Goal: Transaction & Acquisition: Purchase product/service

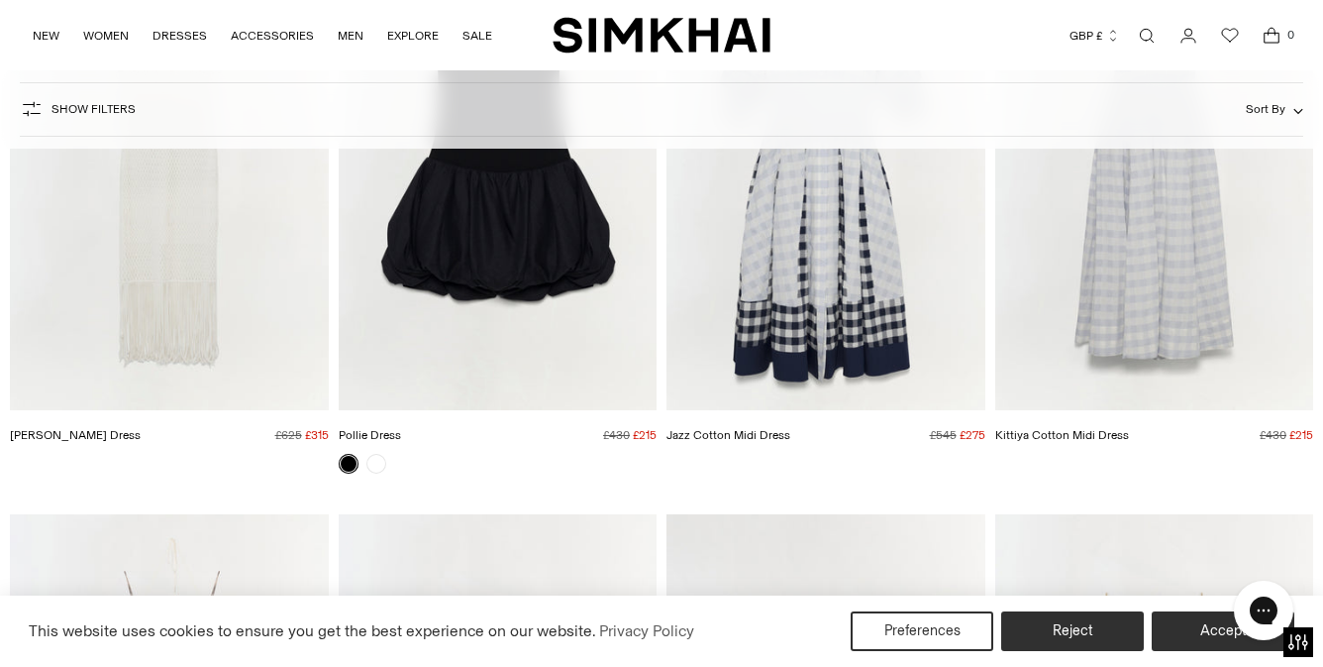
scroll to position [364, 0]
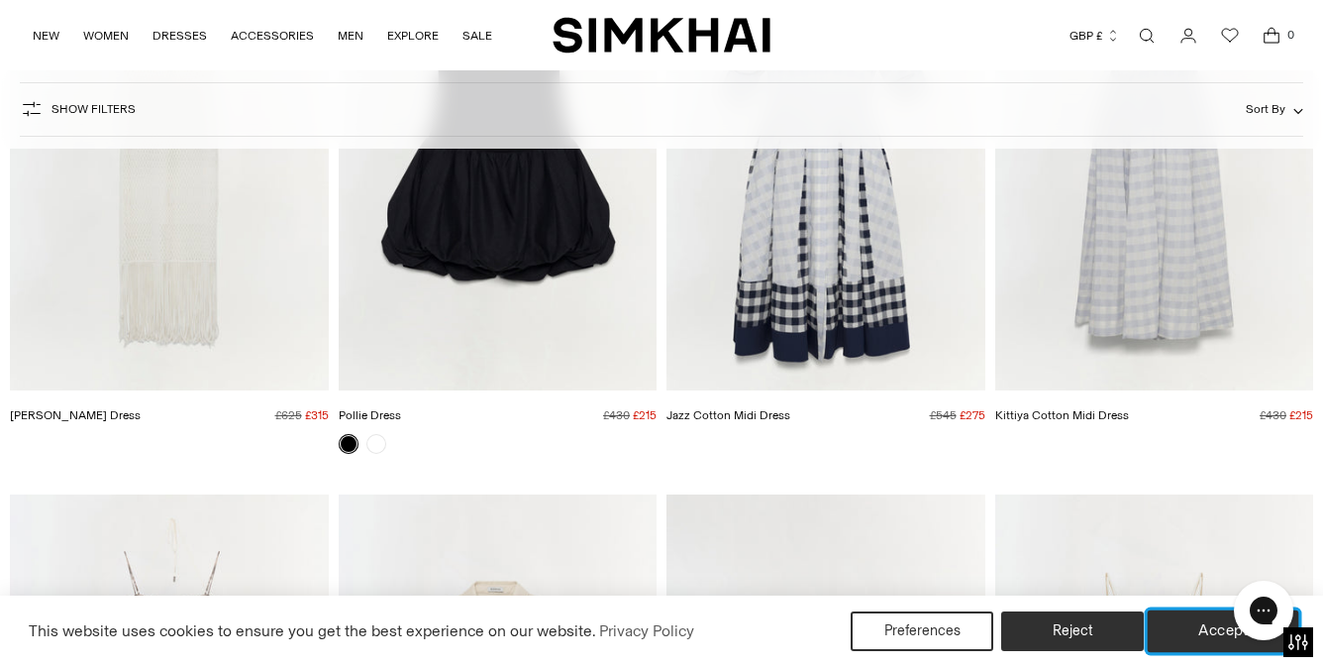
drag, startPoint x: 1216, startPoint y: 628, endPoint x: 1221, endPoint y: 57, distance: 570.6
click at [1216, 628] on button "Accept" at bounding box center [1224, 631] width 152 height 42
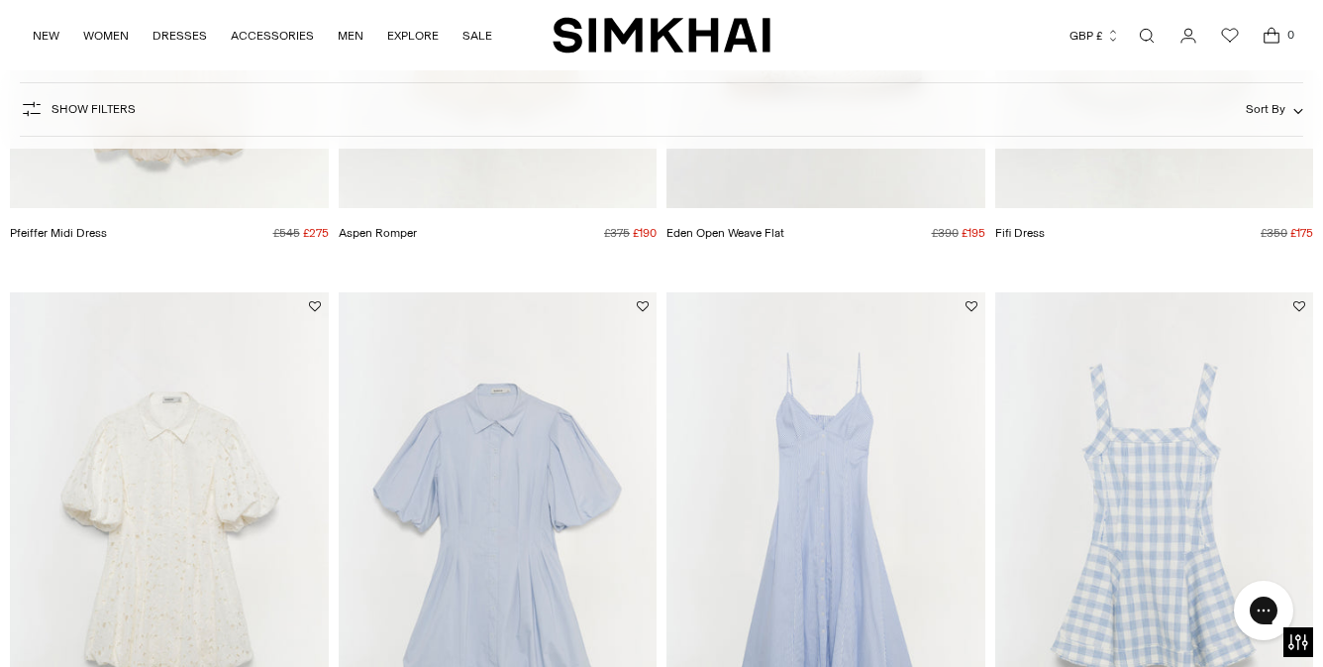
scroll to position [1144, 0]
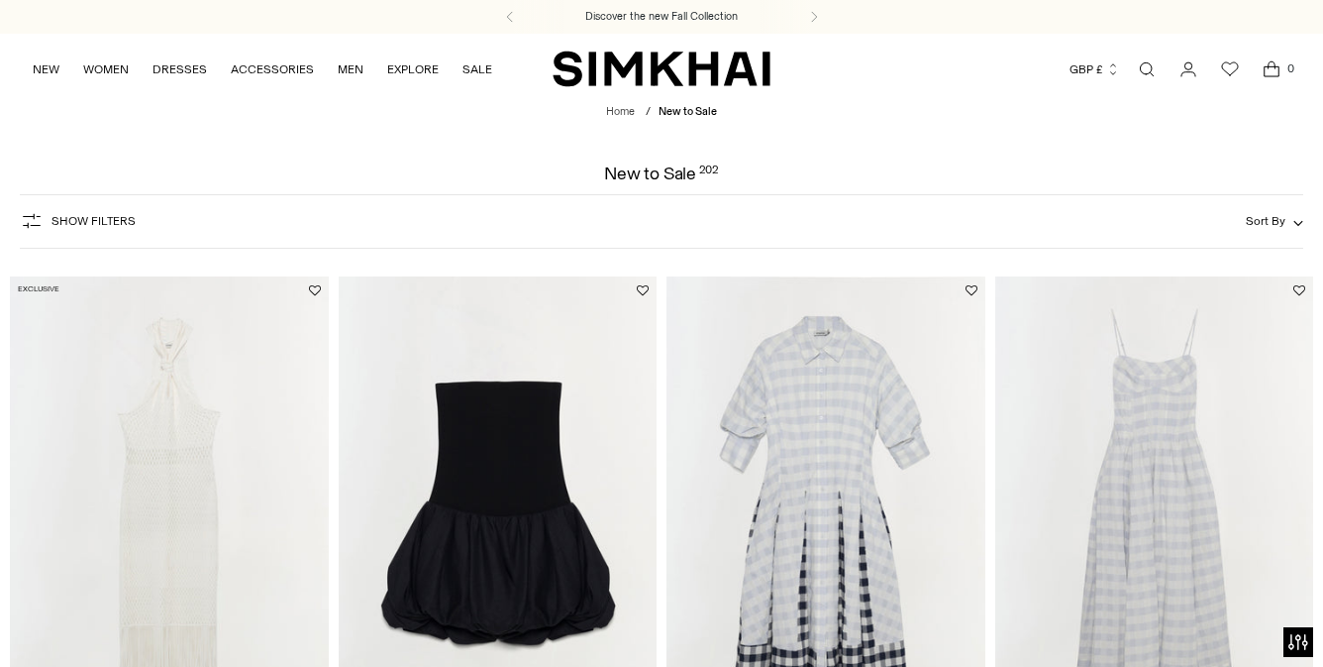
click at [85, 213] on button "Show Filters" at bounding box center [78, 221] width 116 height 32
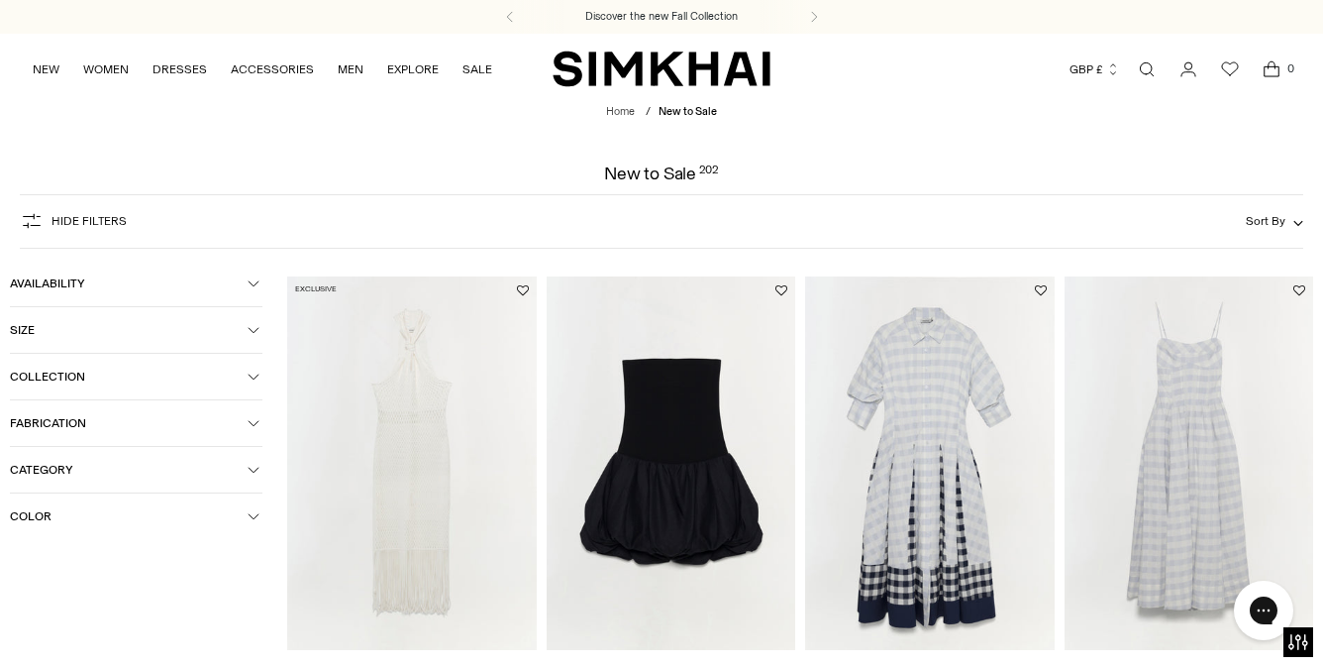
click at [146, 519] on span "Color" at bounding box center [129, 516] width 238 height 14
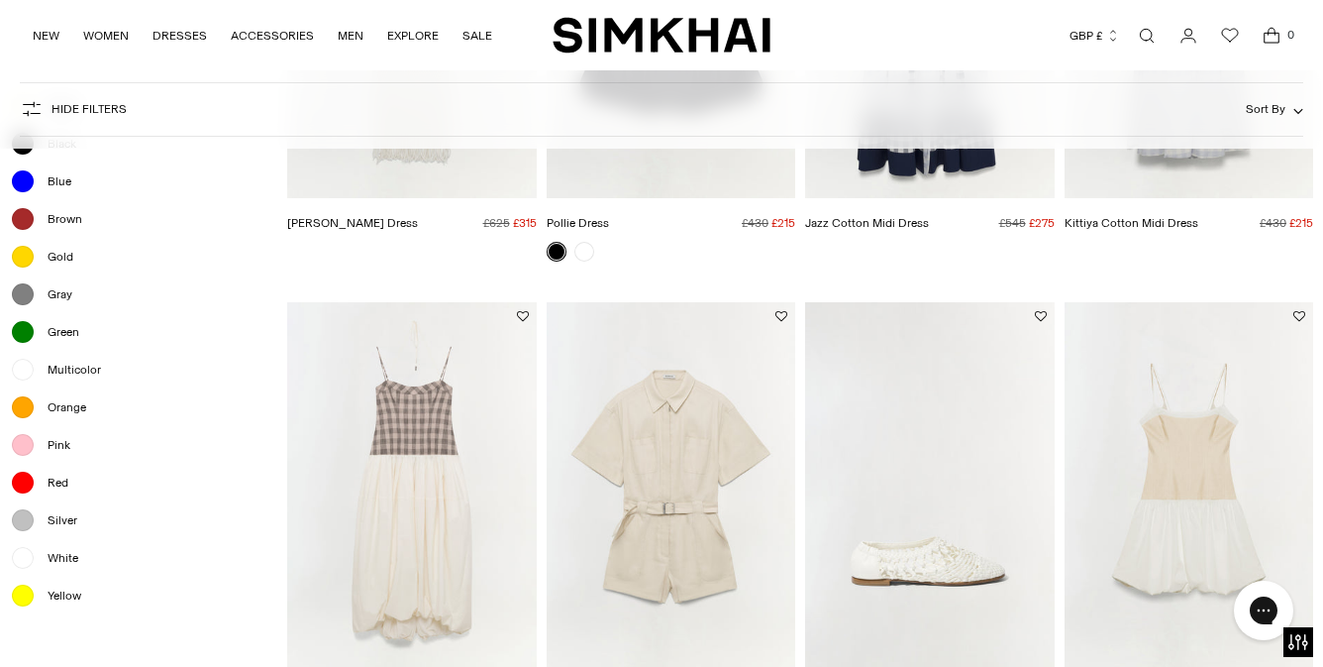
scroll to position [486, 0]
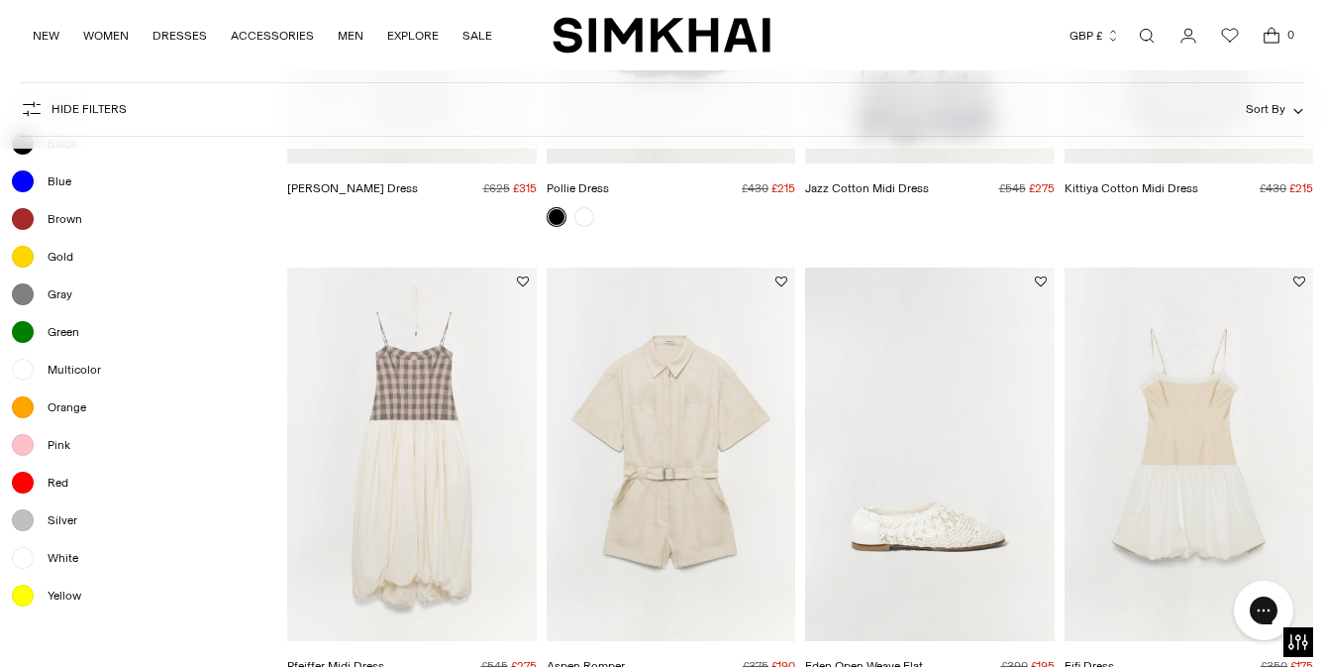
click at [53, 567] on span "White" at bounding box center [57, 558] width 43 height 18
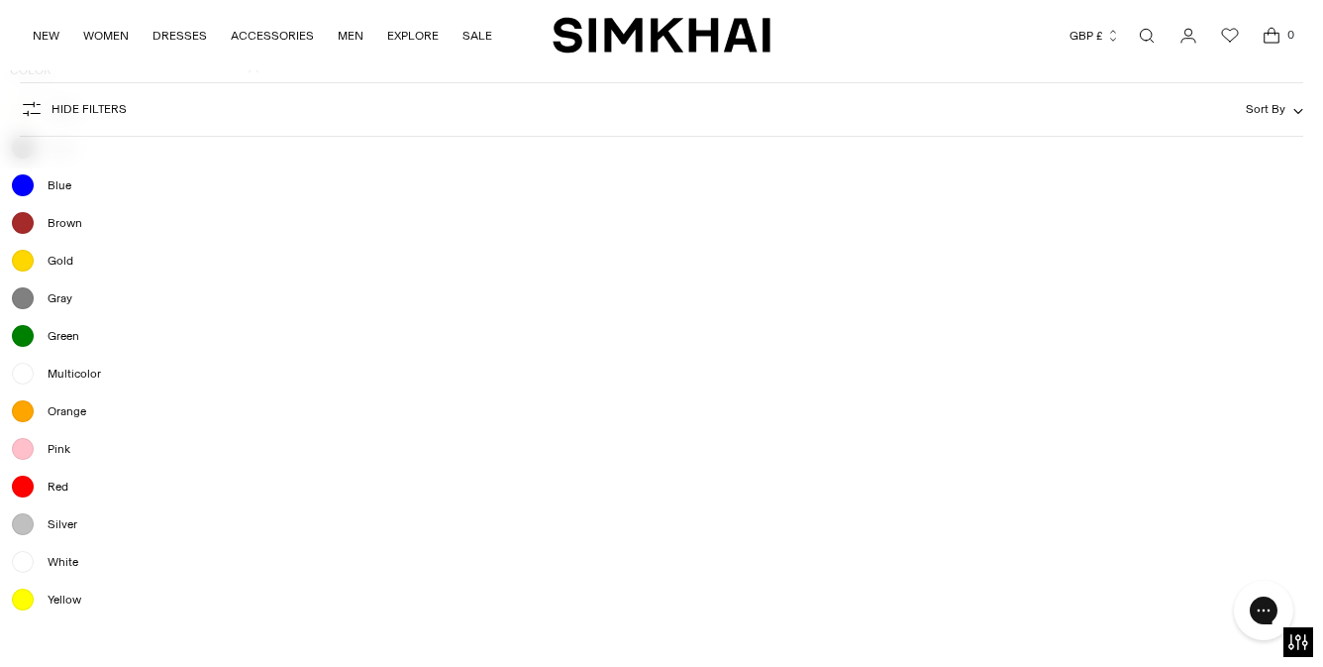
scroll to position [502, 0]
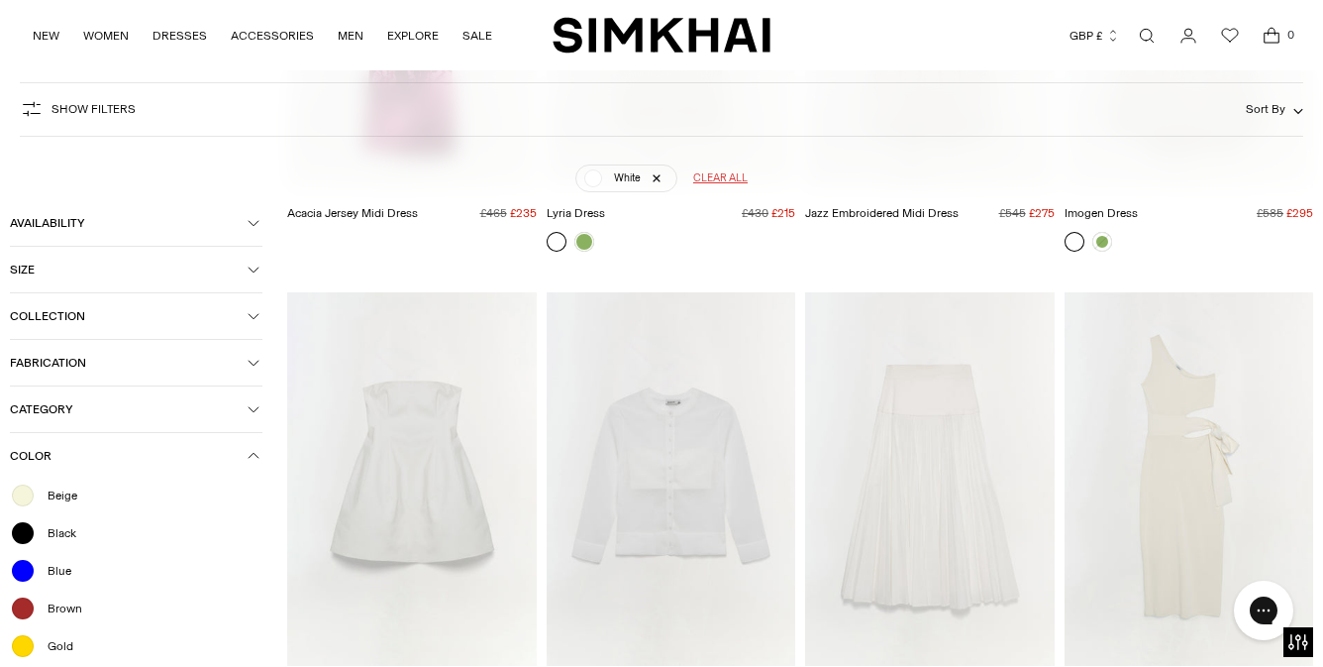
scroll to position [4759, 0]
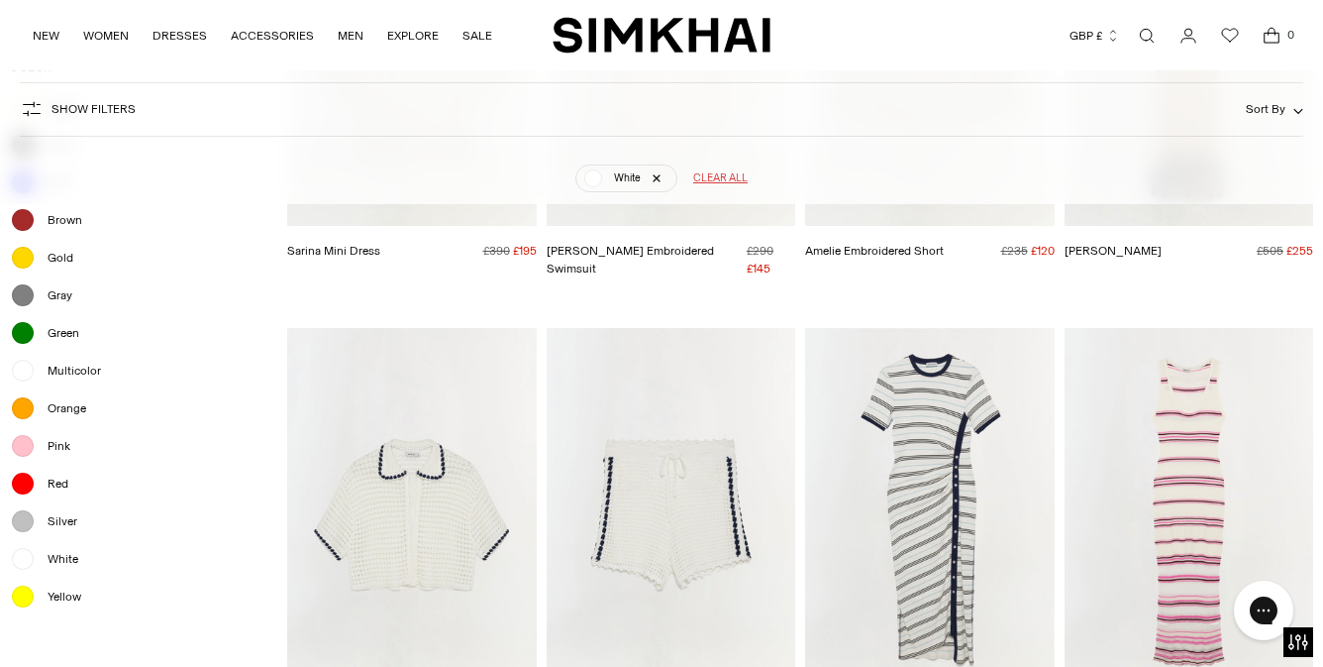
click at [66, 519] on span "Silver" at bounding box center [57, 521] width 42 height 18
click at [27, 561] on div at bounding box center [23, 558] width 26 height 26
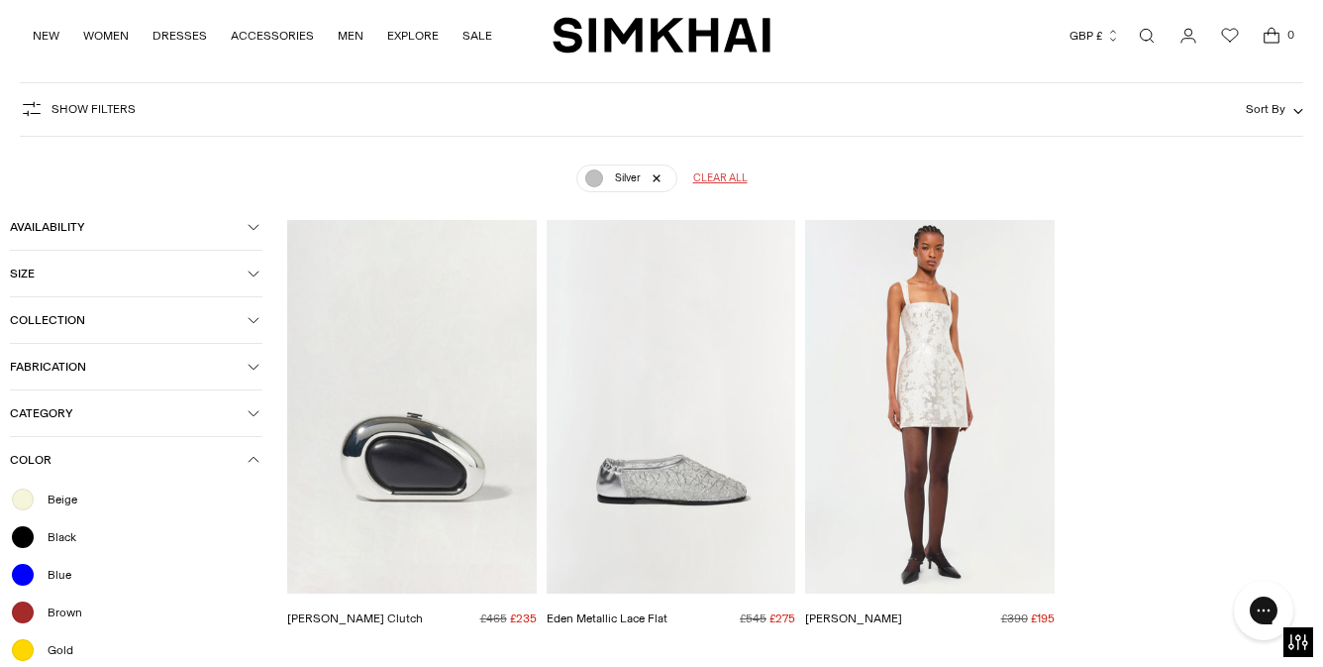
scroll to position [163, 0]
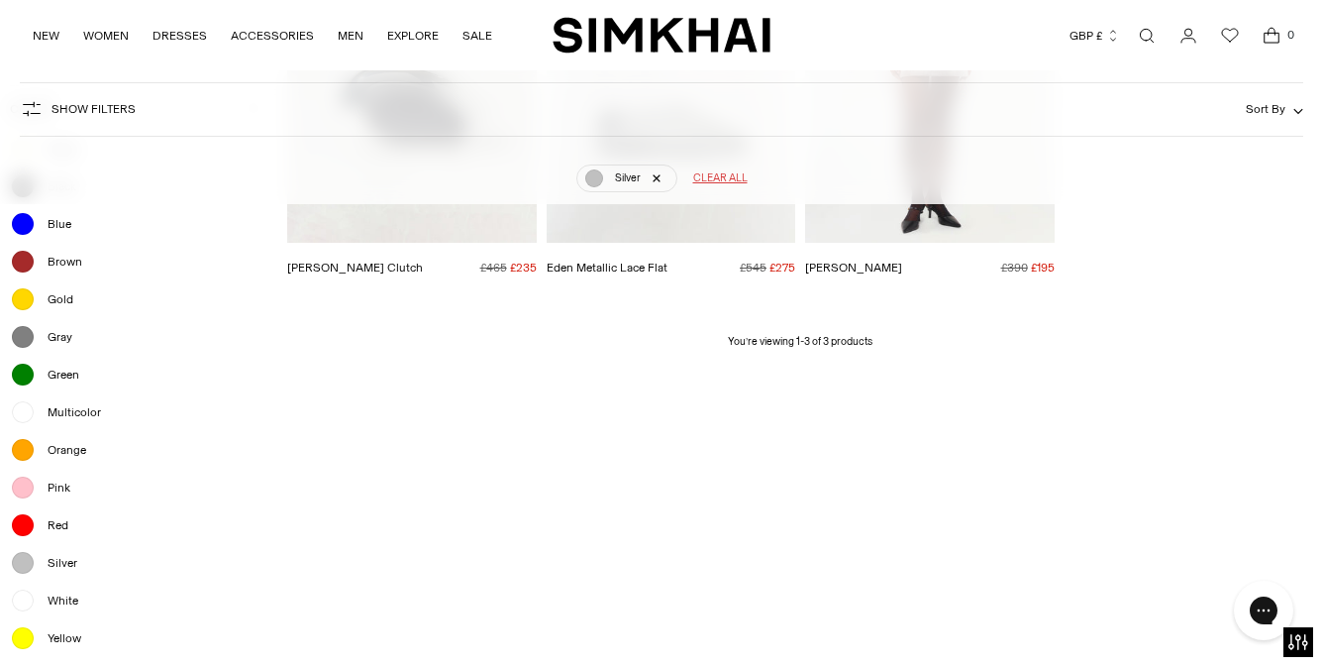
click at [36, 562] on span "Silver" at bounding box center [57, 563] width 42 height 18
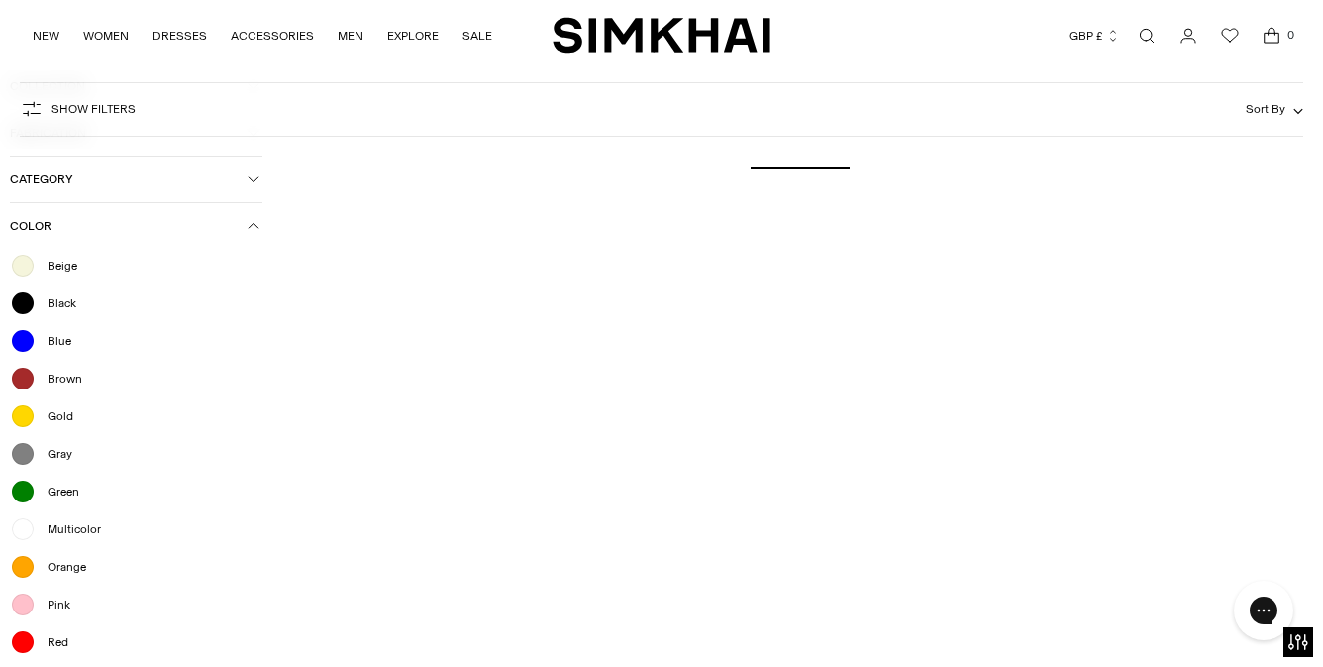
click at [84, 270] on div "Beige" at bounding box center [136, 266] width 253 height 26
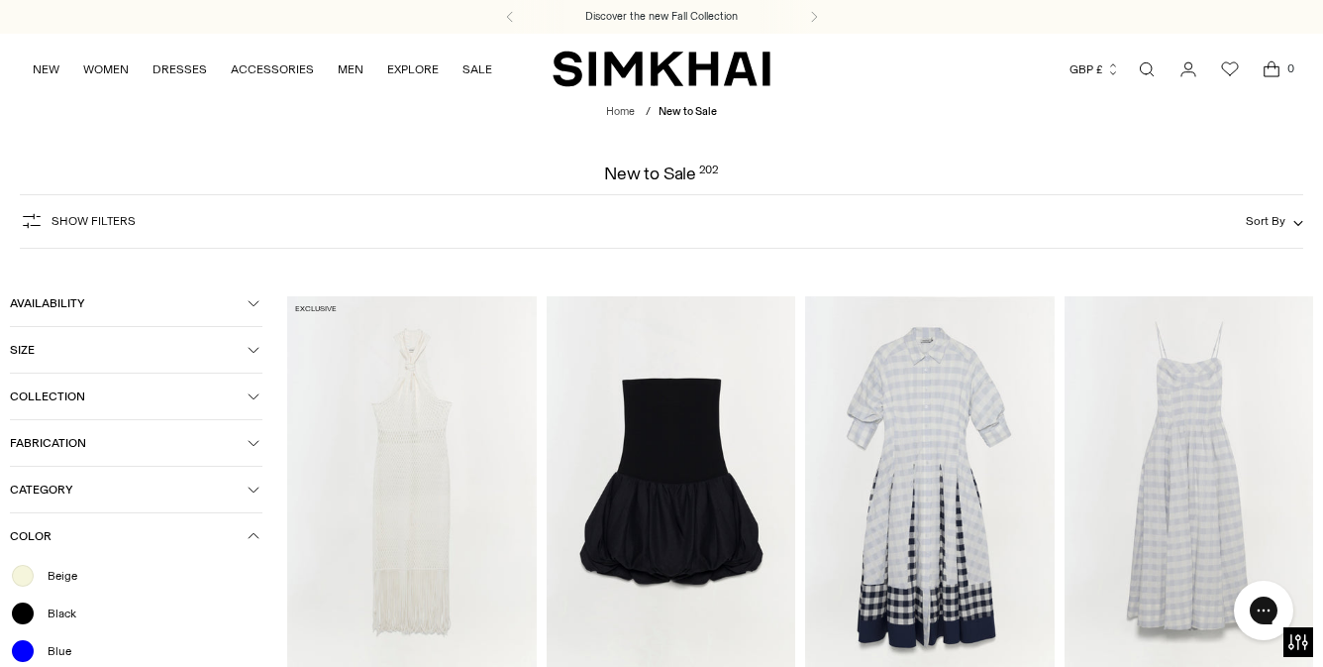
scroll to position [375, 0]
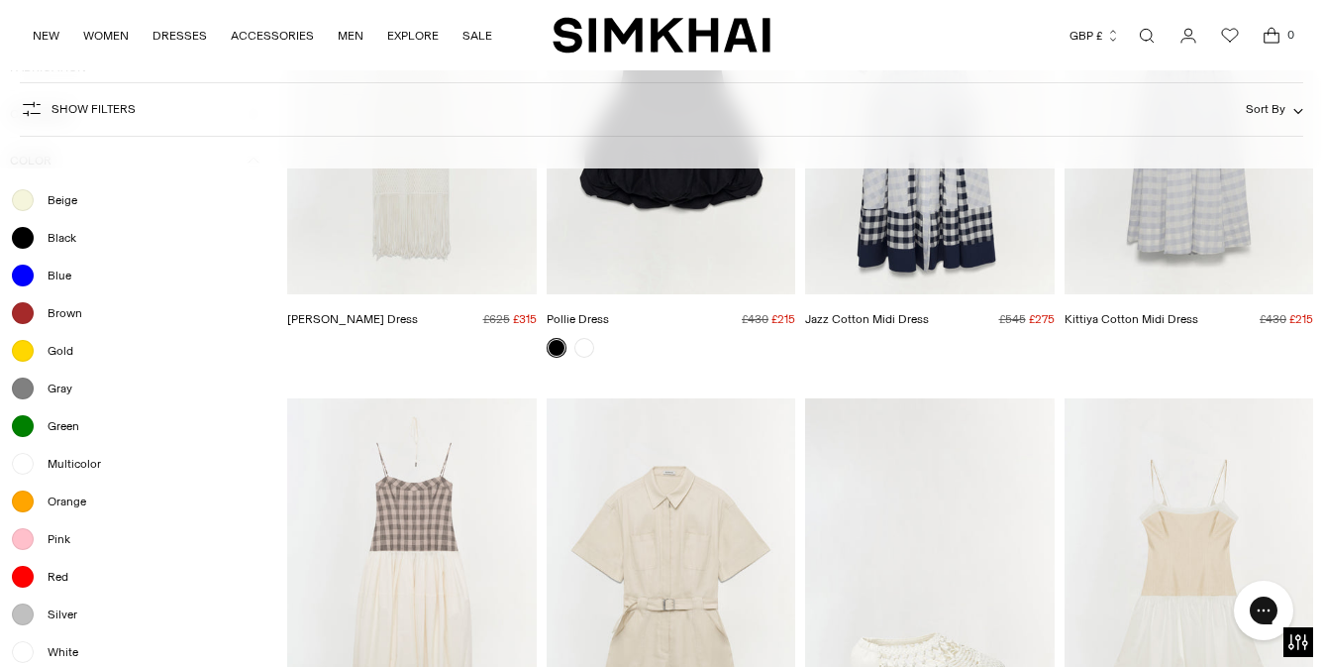
click at [29, 213] on div at bounding box center [23, 200] width 26 height 26
click at [25, 208] on div at bounding box center [23, 200] width 26 height 26
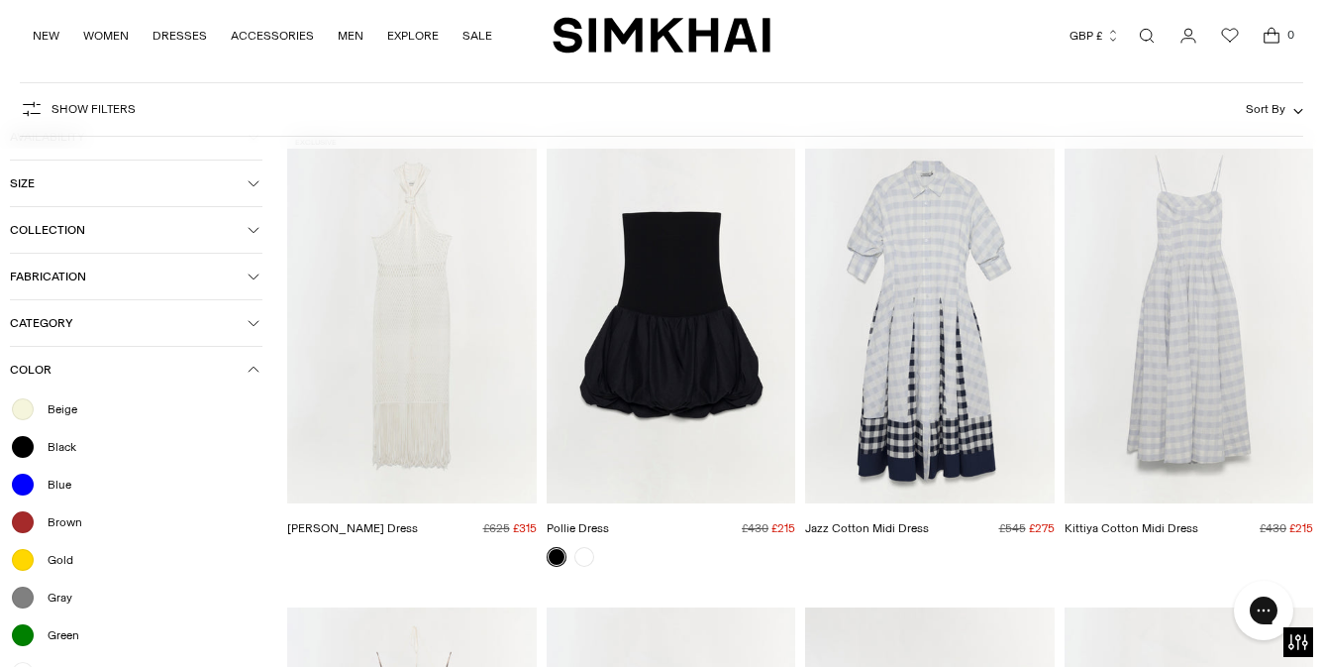
scroll to position [0, 0]
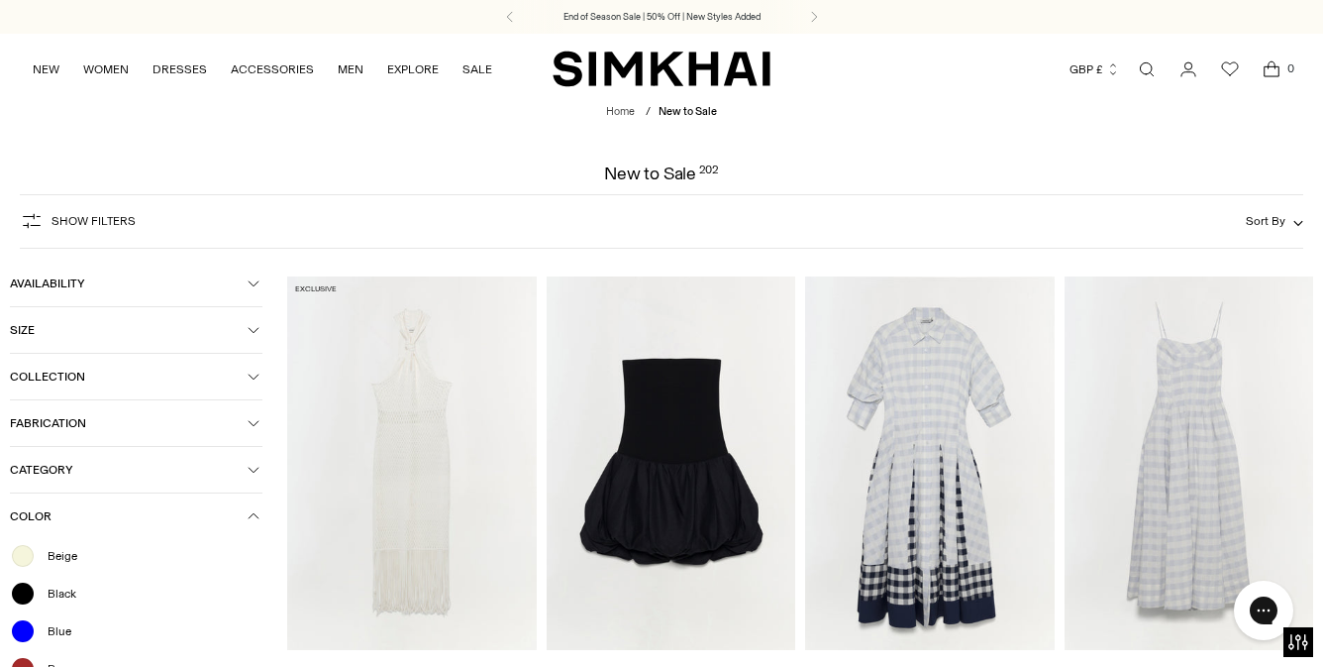
click at [18, 563] on div at bounding box center [23, 556] width 26 height 26
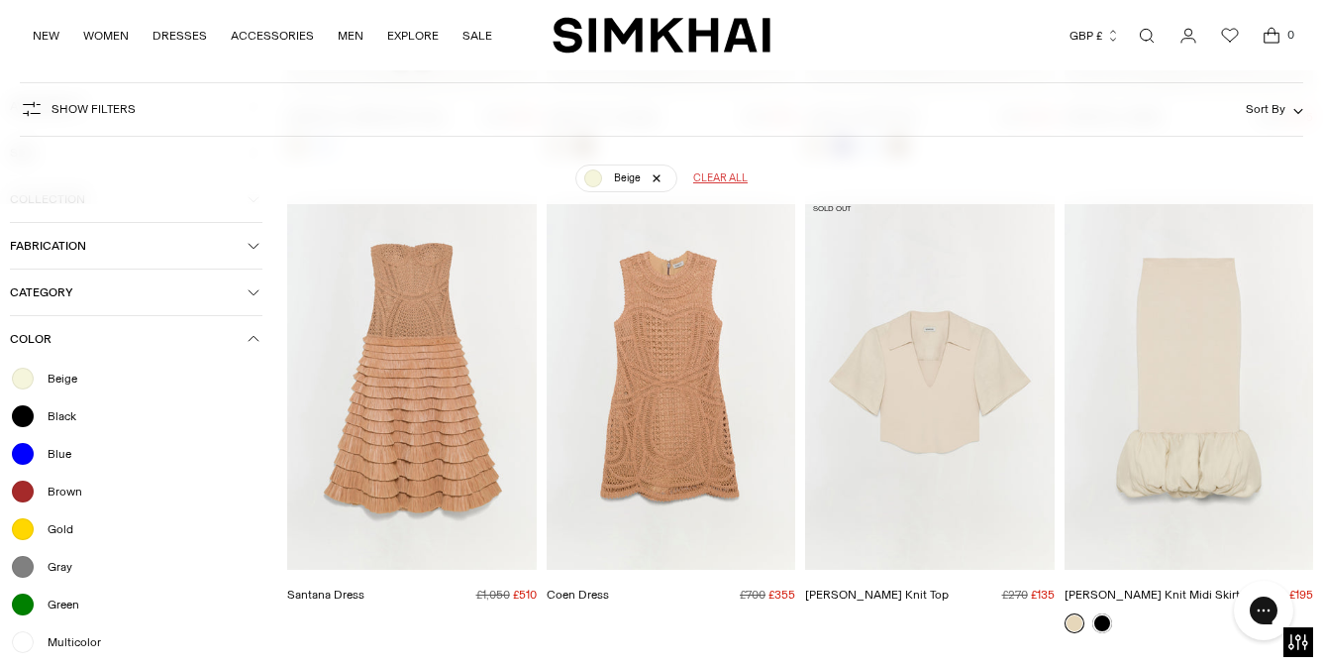
scroll to position [1593, 0]
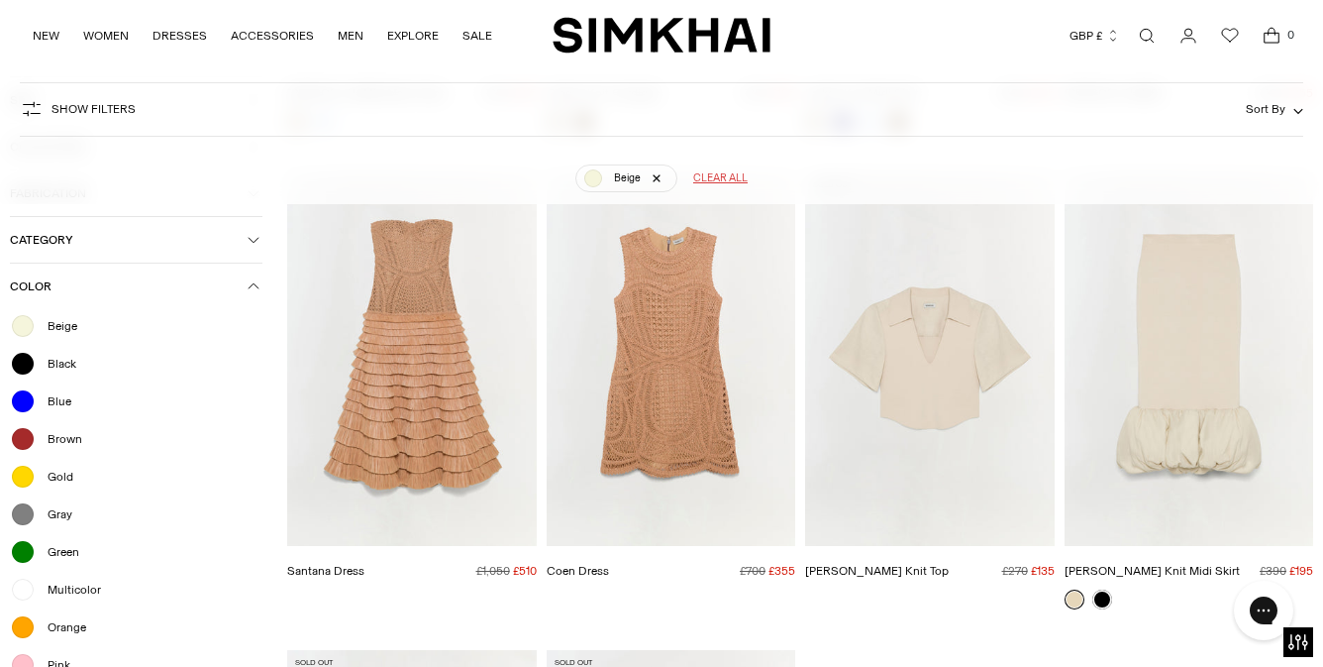
click at [57, 327] on span "Beige" at bounding box center [57, 326] width 42 height 18
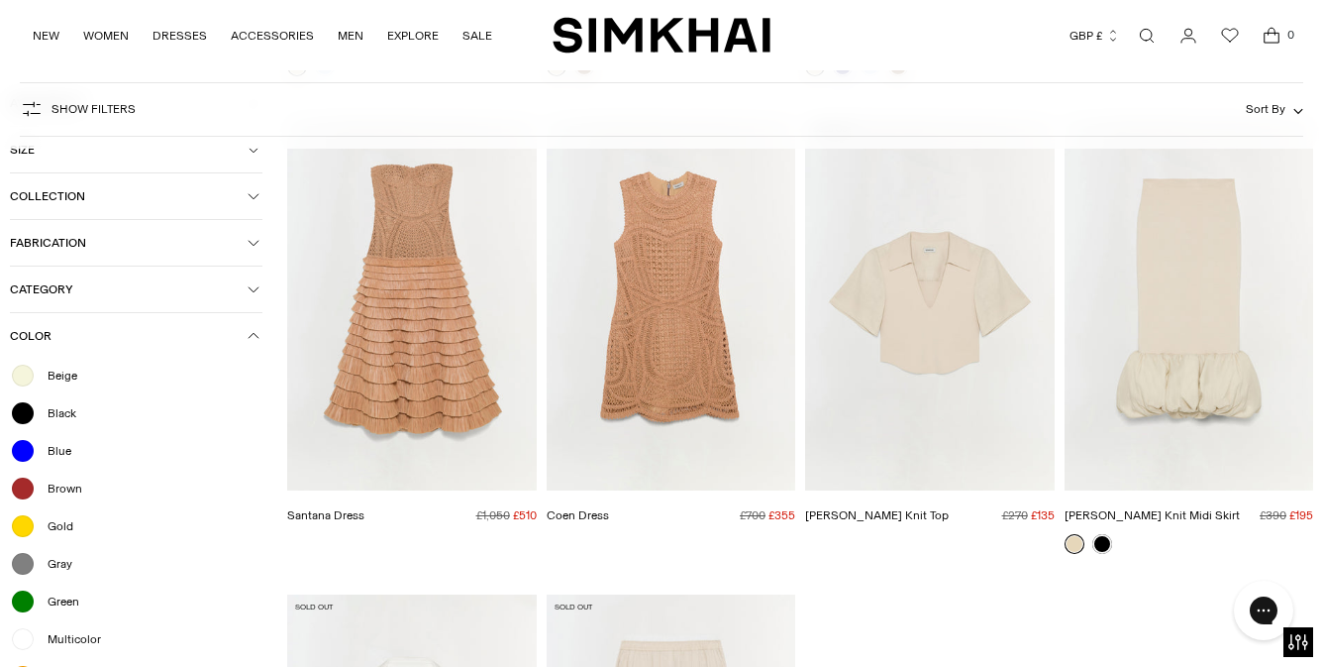
scroll to position [1536, 0]
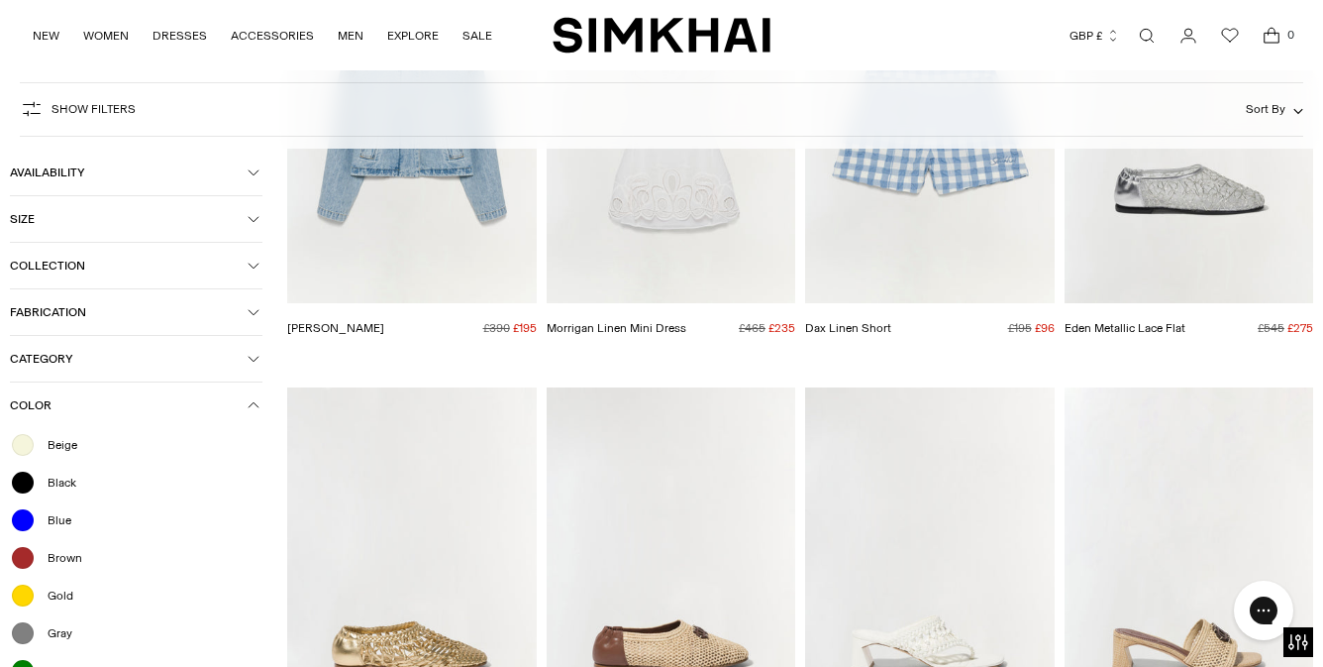
scroll to position [17390, 0]
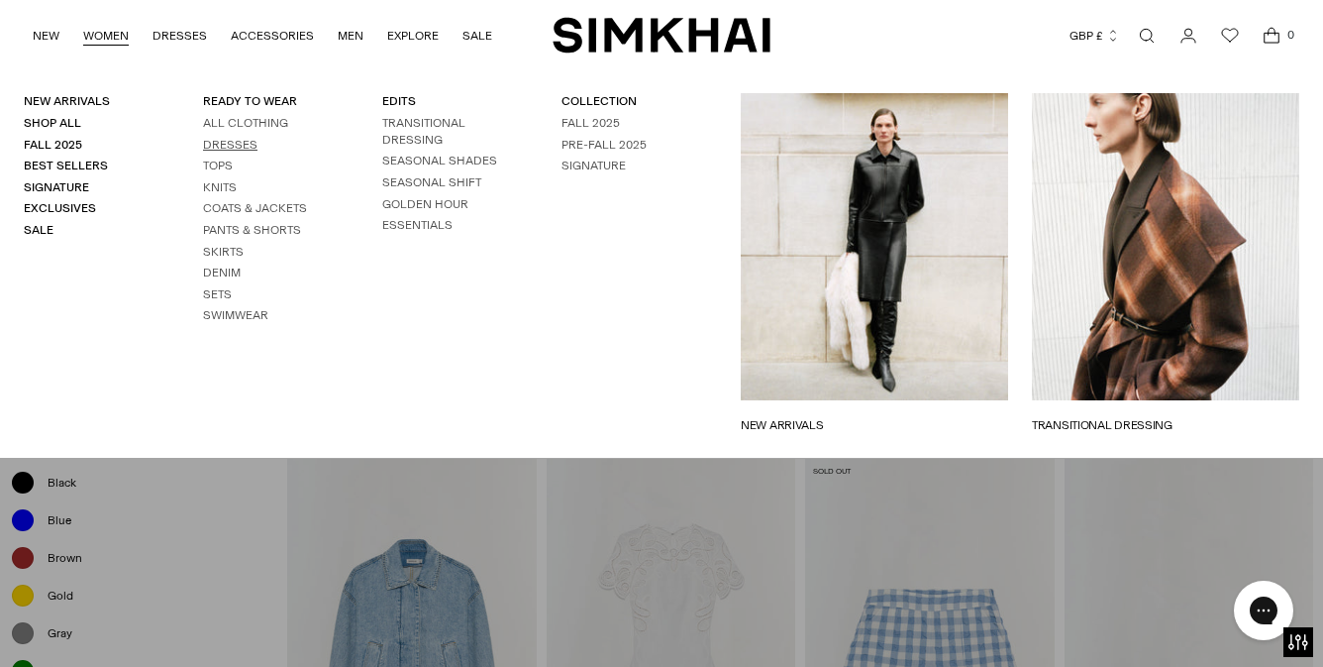
click at [228, 143] on link "Dresses" at bounding box center [230, 145] width 54 height 14
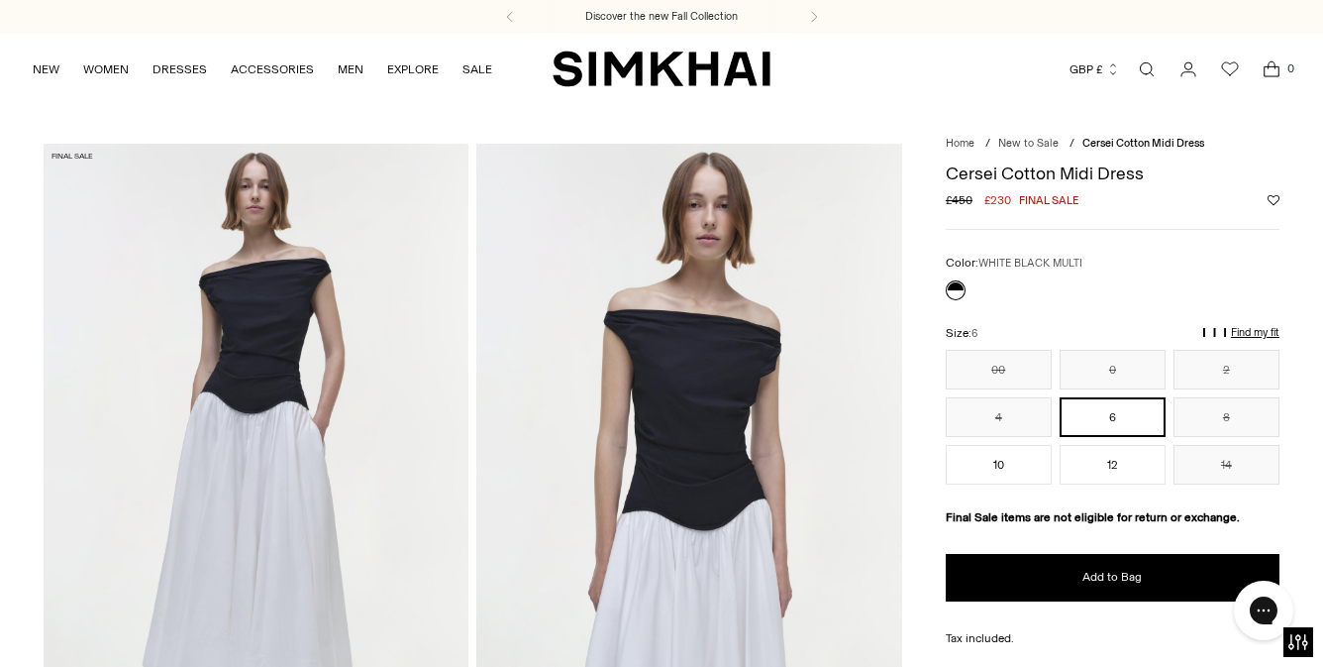
click at [1105, 72] on button "GBP £" at bounding box center [1095, 70] width 51 height 44
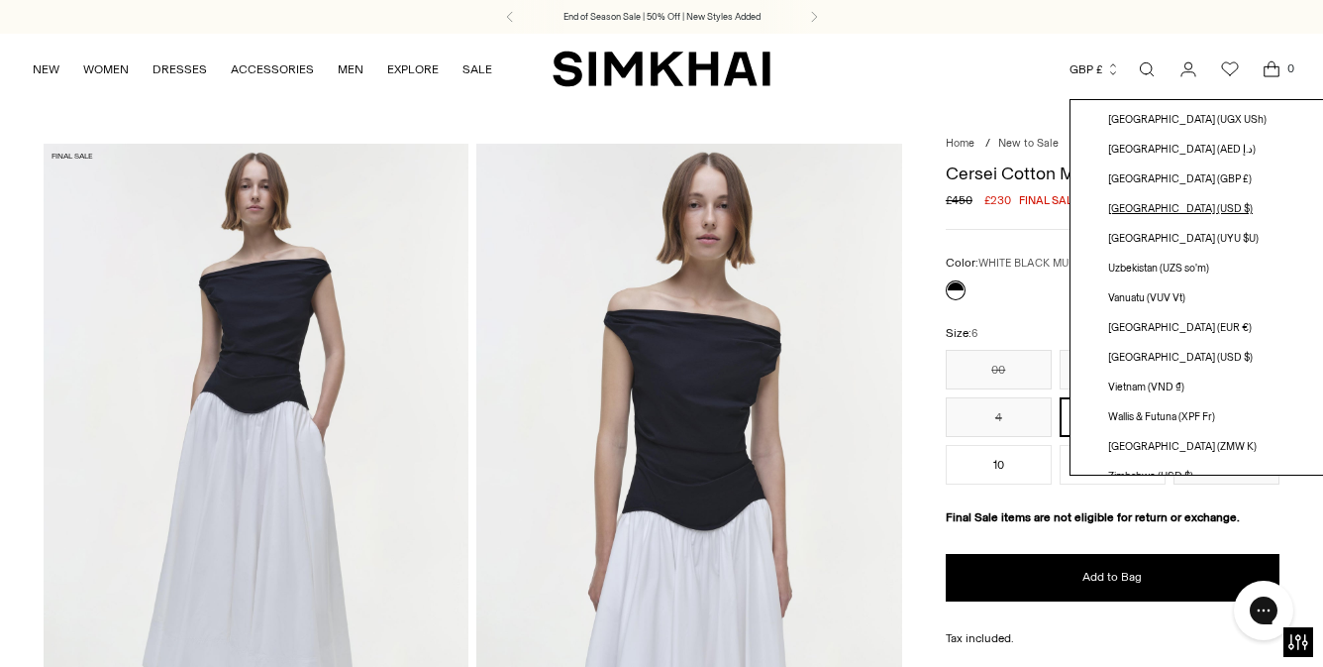
scroll to position [5587, 0]
click at [1186, 210] on span "[GEOGRAPHIC_DATA] (USD $)" at bounding box center [1180, 210] width 145 height 16
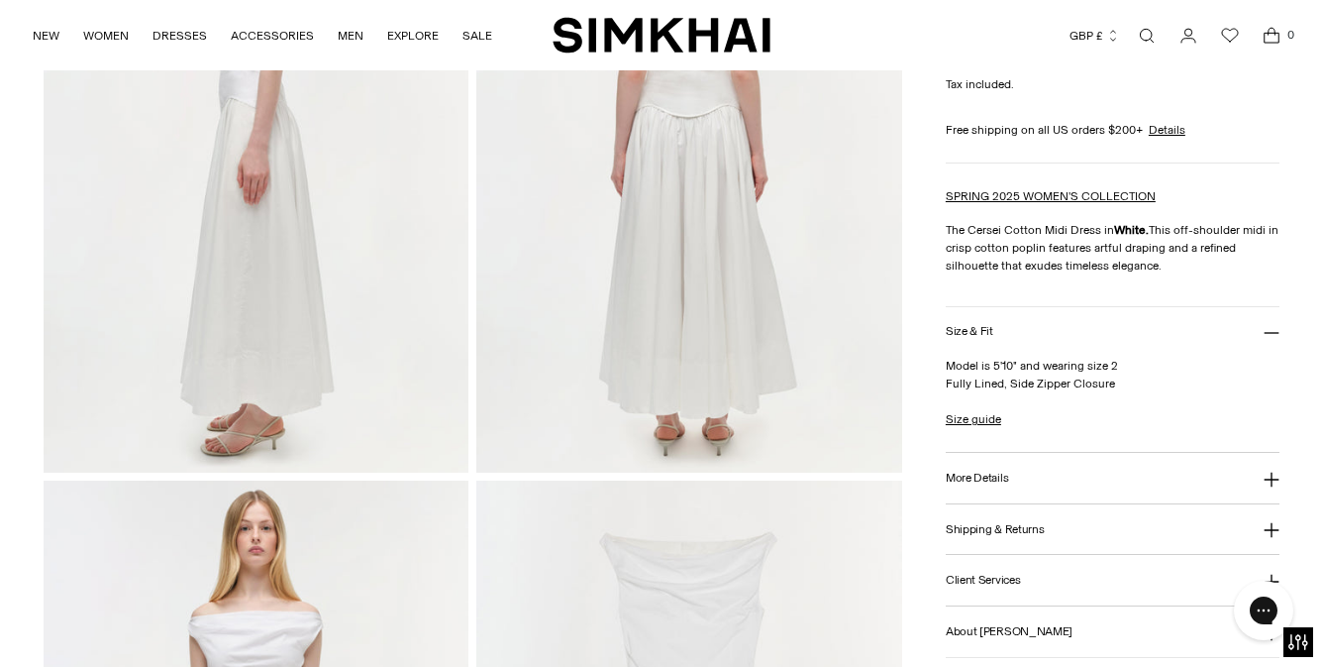
scroll to position [545, 0]
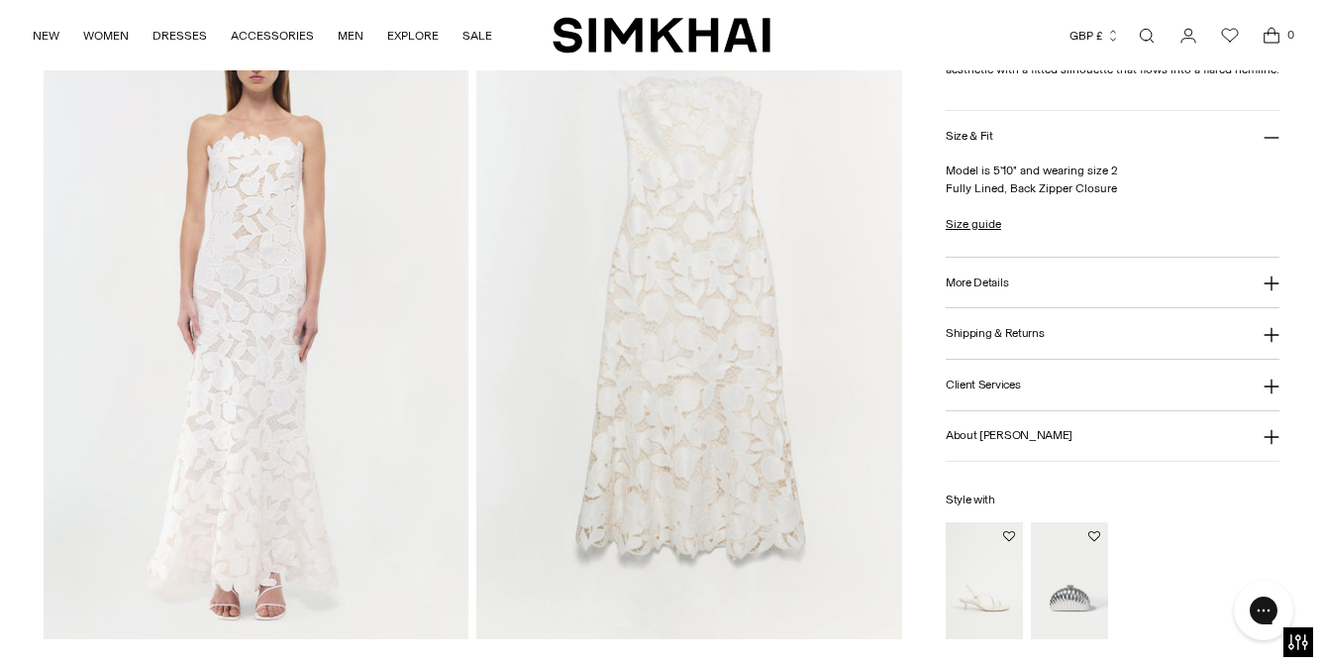
click at [1034, 287] on button "More Details" at bounding box center [1113, 283] width 334 height 51
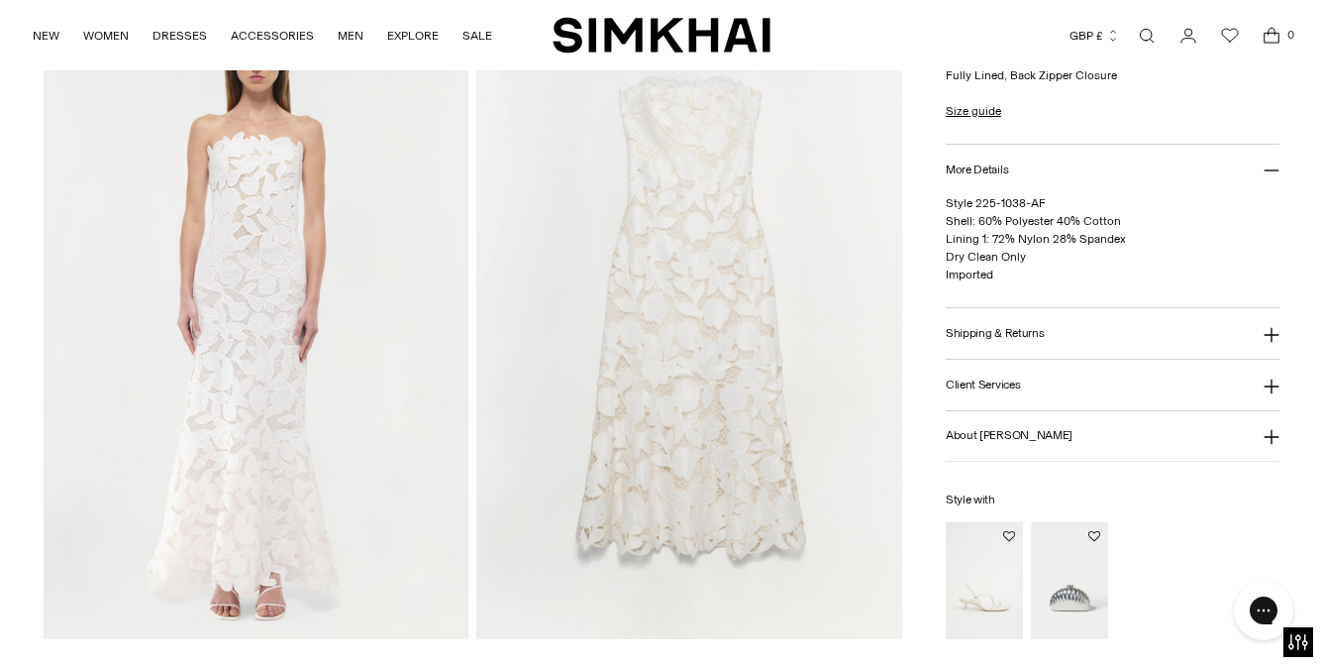
click at [1048, 169] on button "More Details" at bounding box center [1113, 170] width 334 height 51
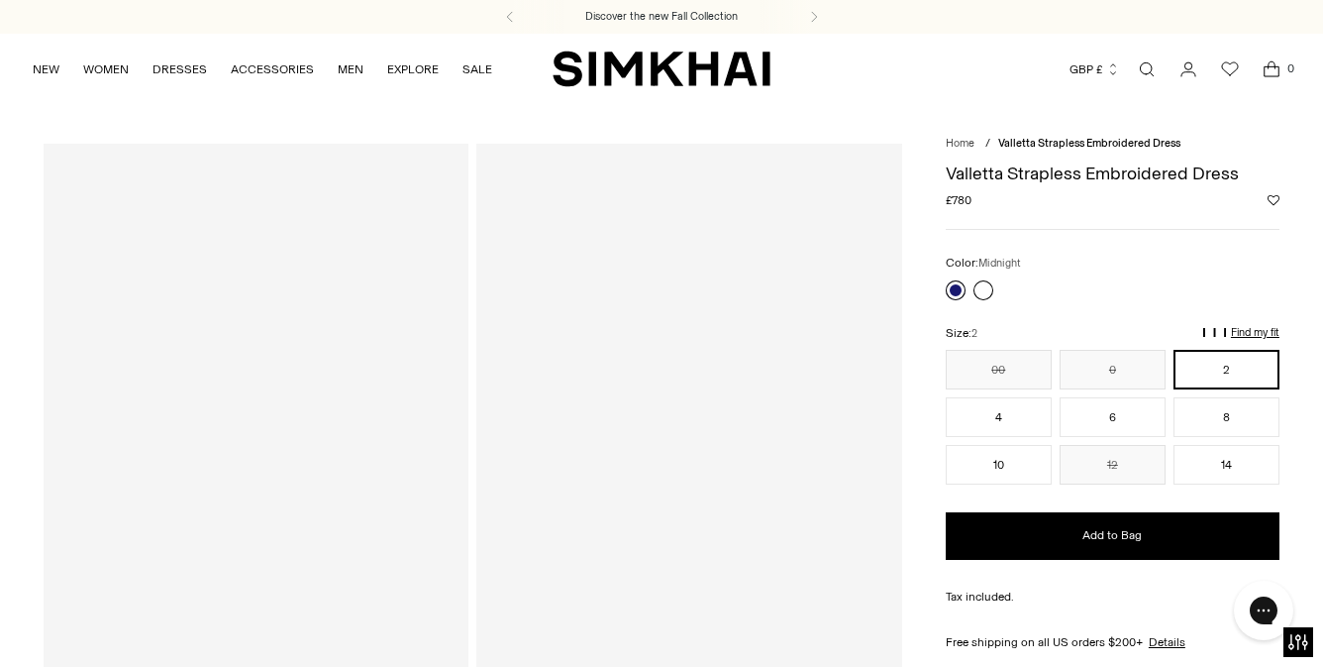
click at [963, 285] on link at bounding box center [956, 290] width 20 height 20
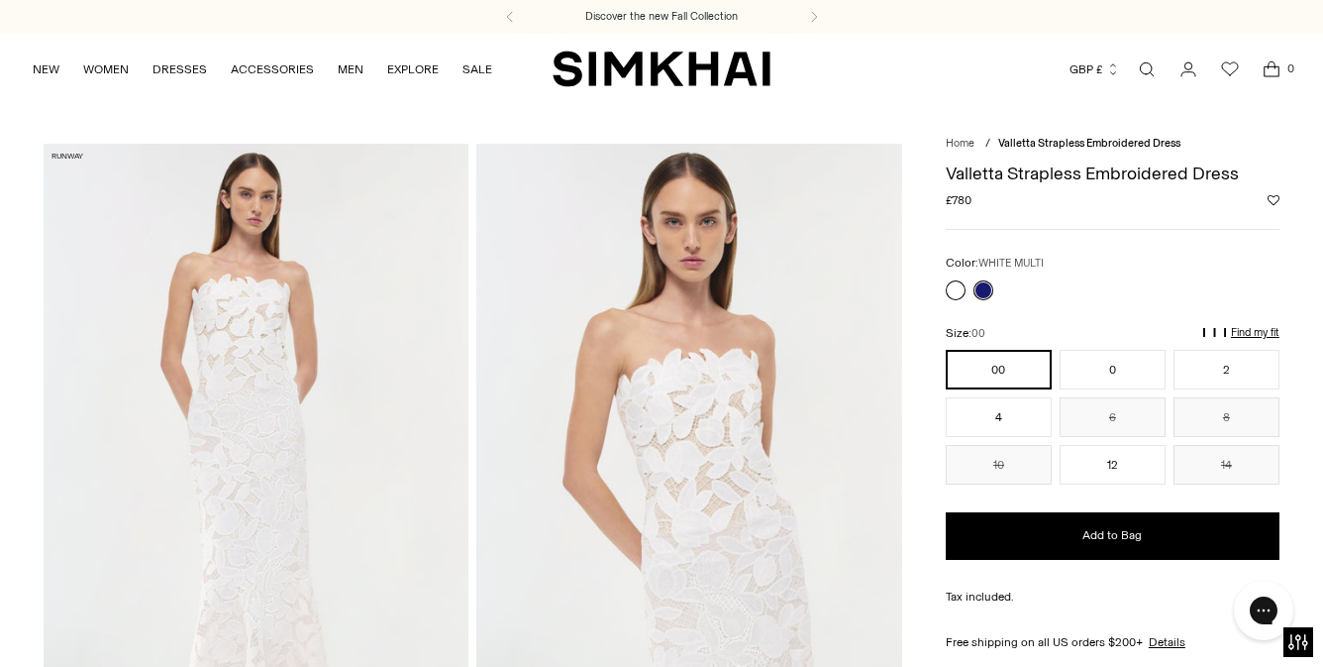
click at [962, 286] on link at bounding box center [956, 290] width 20 height 20
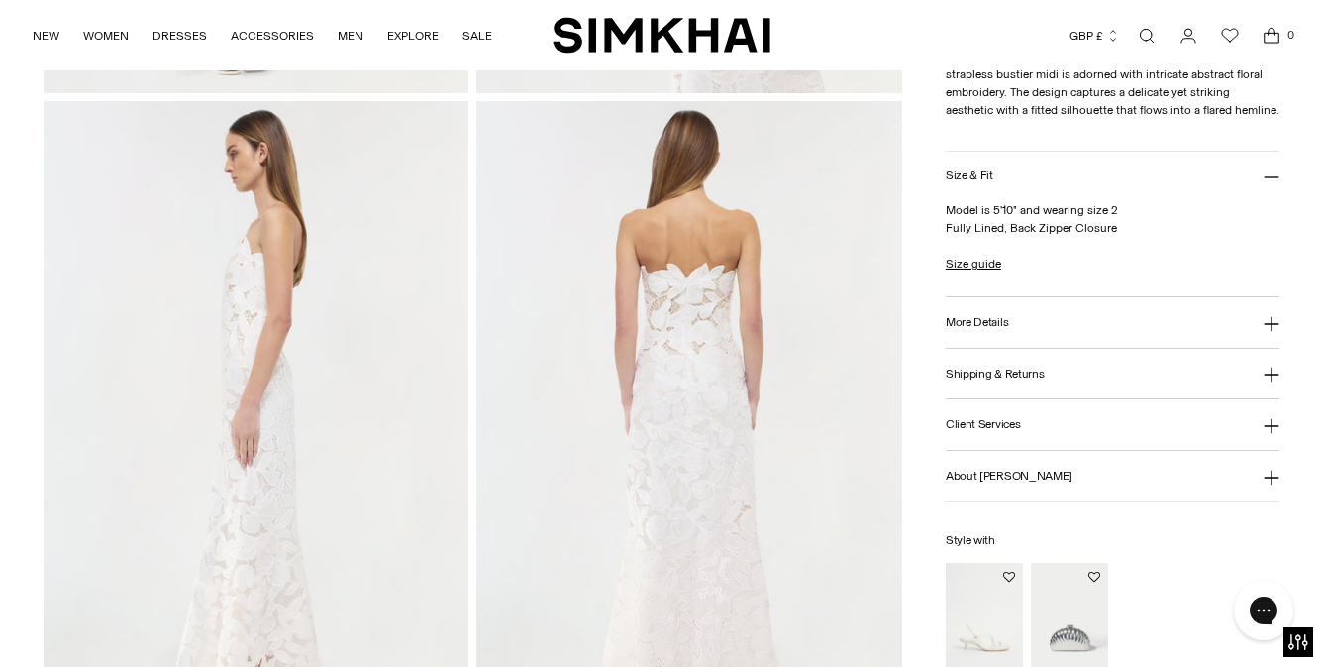
scroll to position [818, 0]
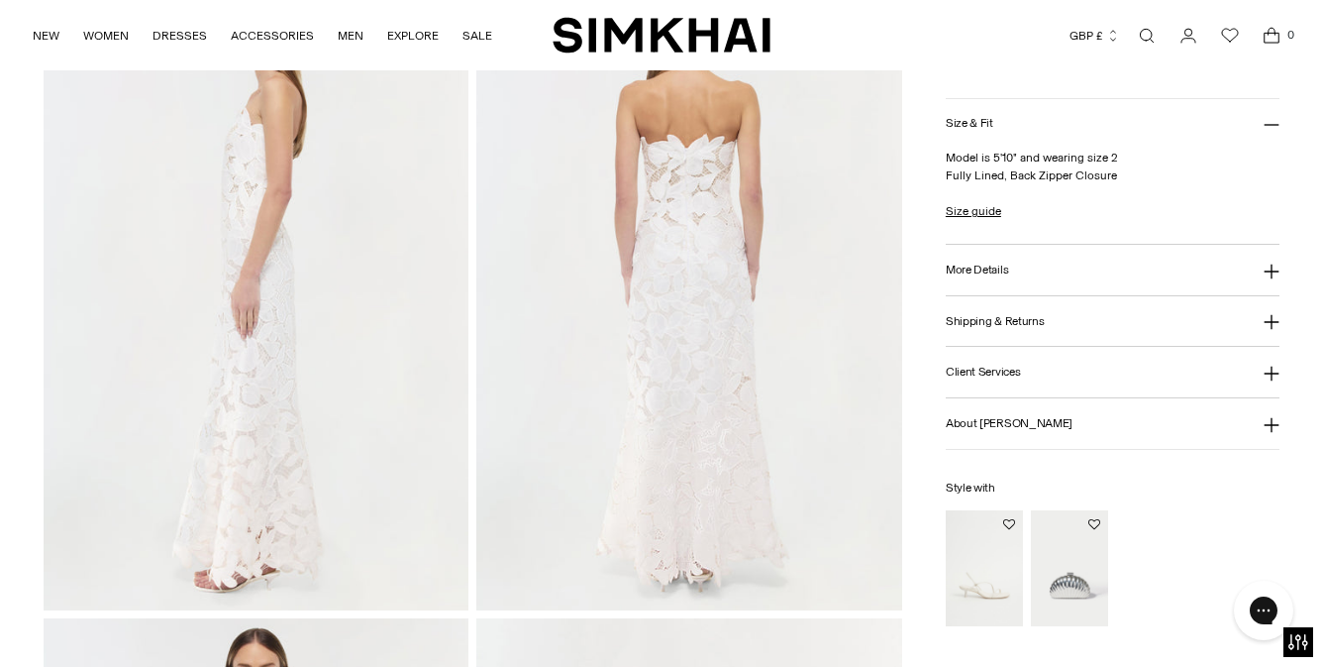
click at [1071, 260] on button "More Details" at bounding box center [1113, 270] width 334 height 51
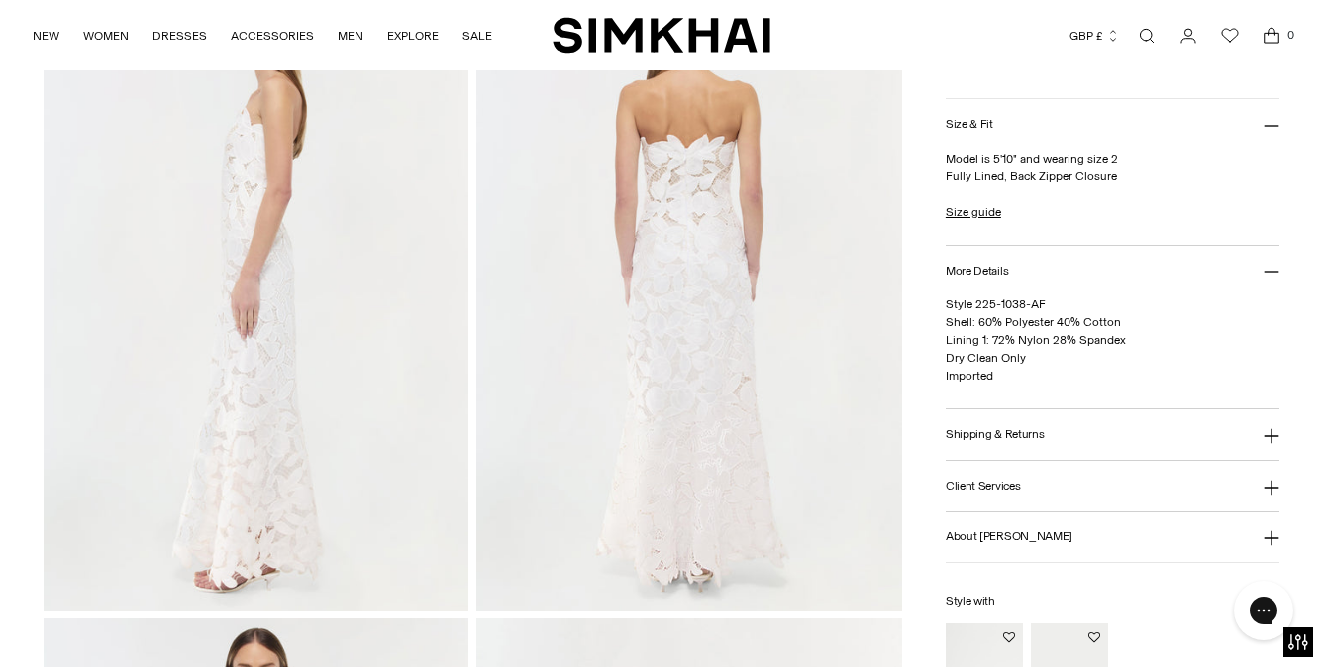
click at [1071, 260] on button "More Details" at bounding box center [1113, 271] width 334 height 51
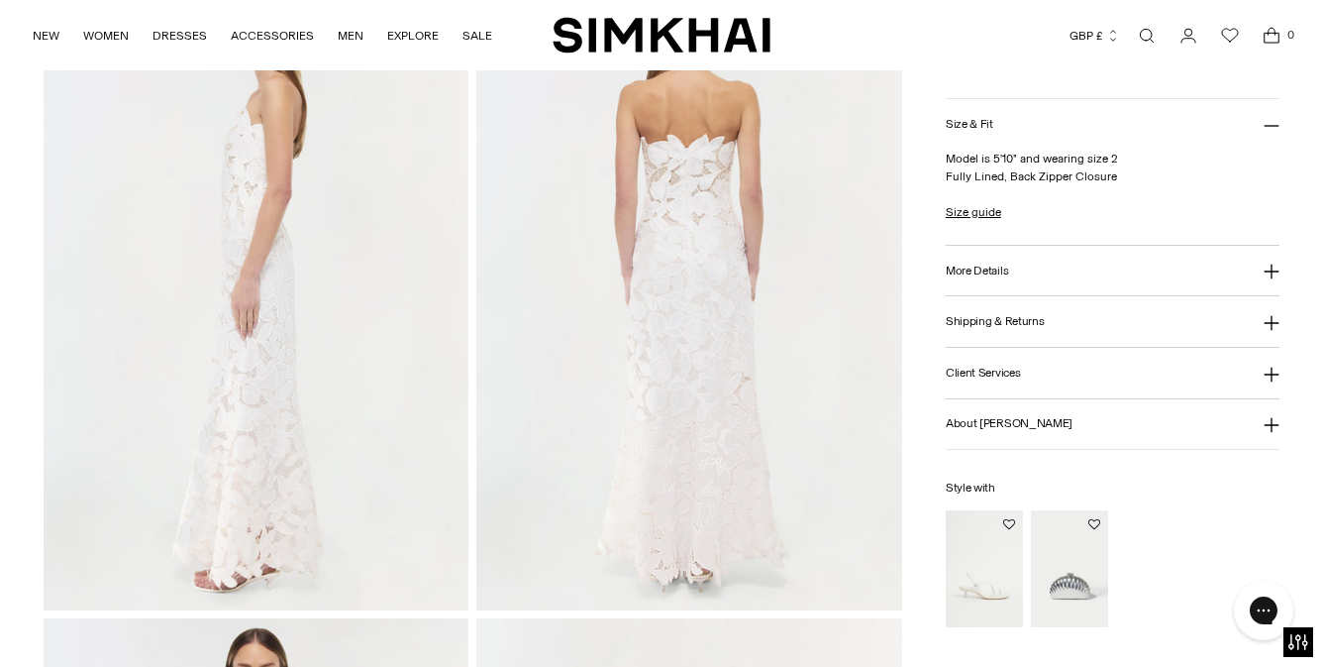
click at [1072, 320] on button "Shipping & Returns" at bounding box center [1113, 321] width 334 height 51
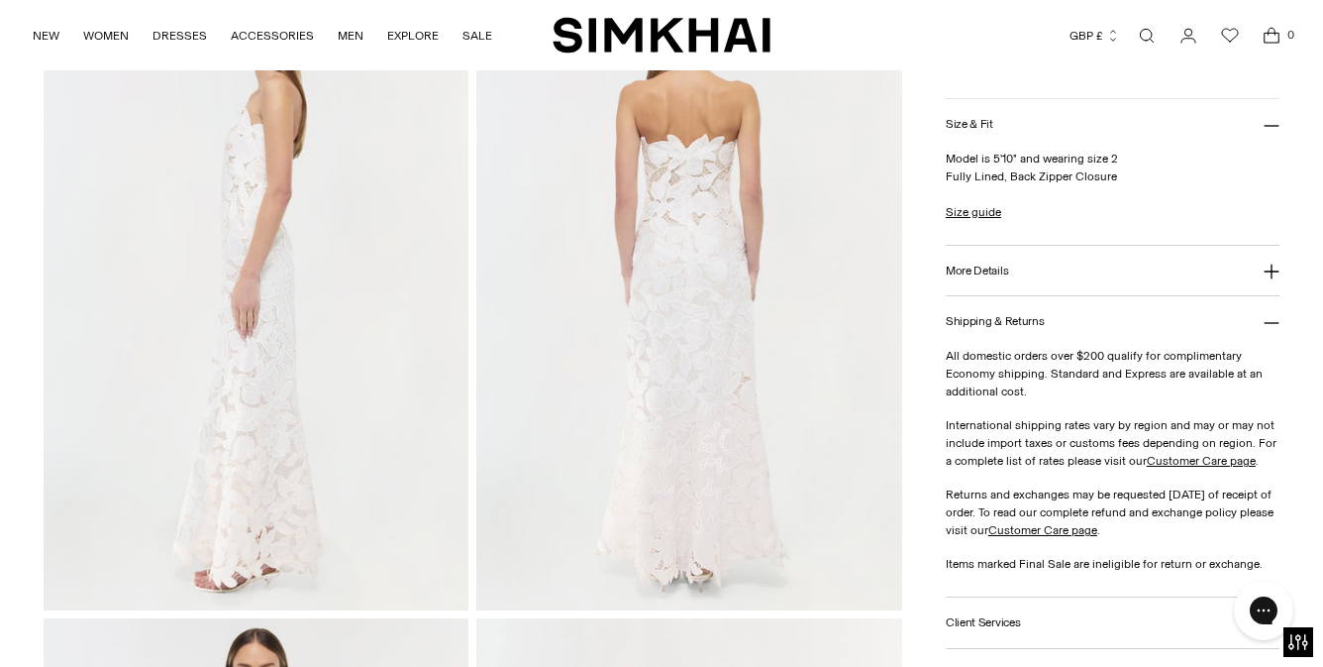
click at [1072, 318] on button "Shipping & Returns" at bounding box center [1113, 321] width 334 height 51
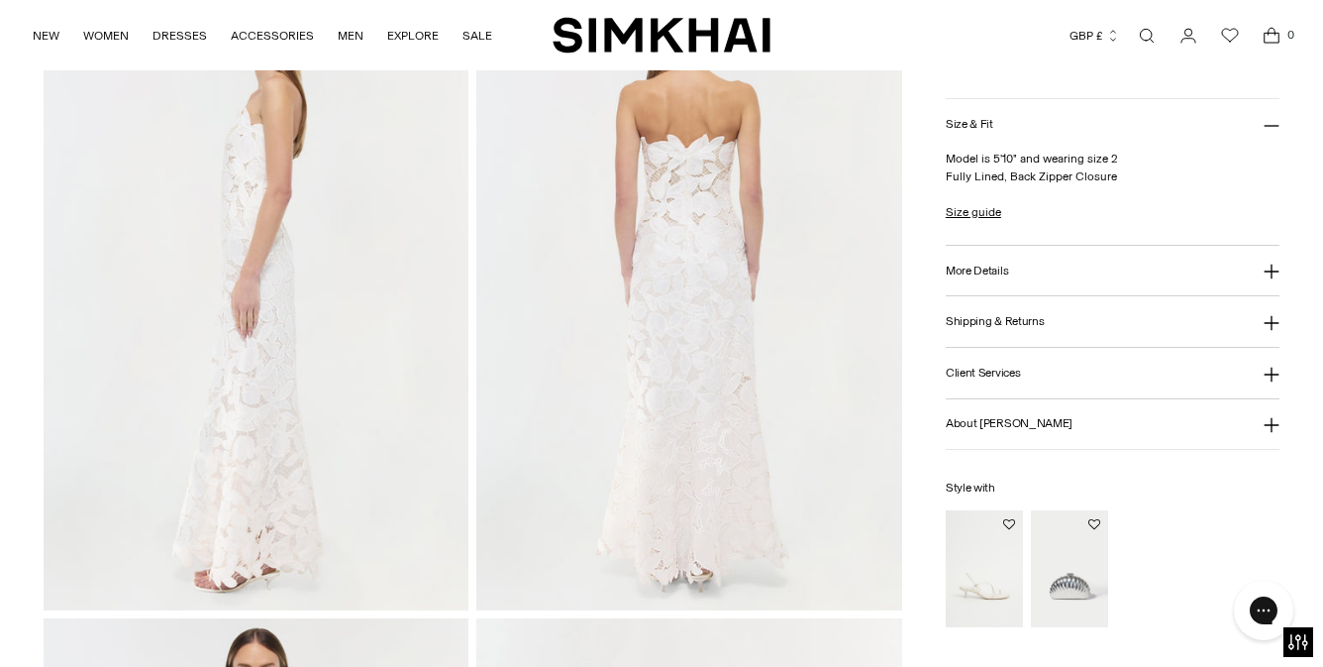
click at [1062, 368] on button "Client Services" at bounding box center [1113, 373] width 334 height 51
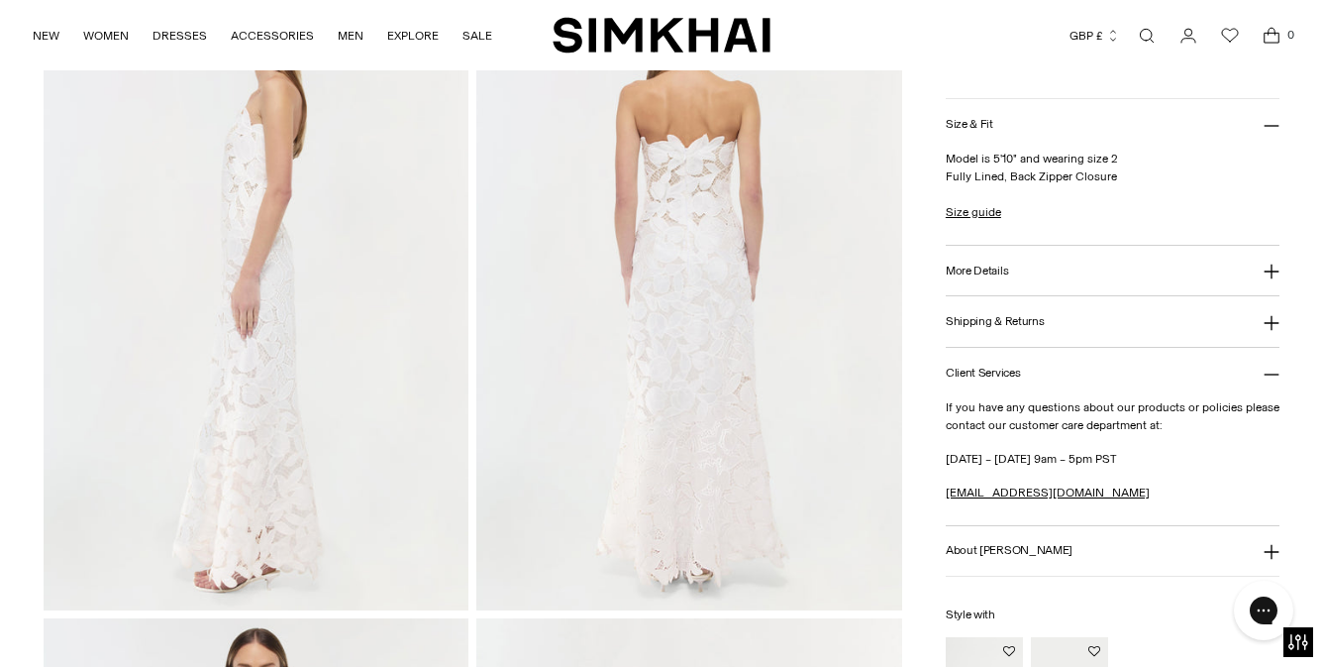
click at [1062, 368] on button "Client Services" at bounding box center [1113, 373] width 334 height 51
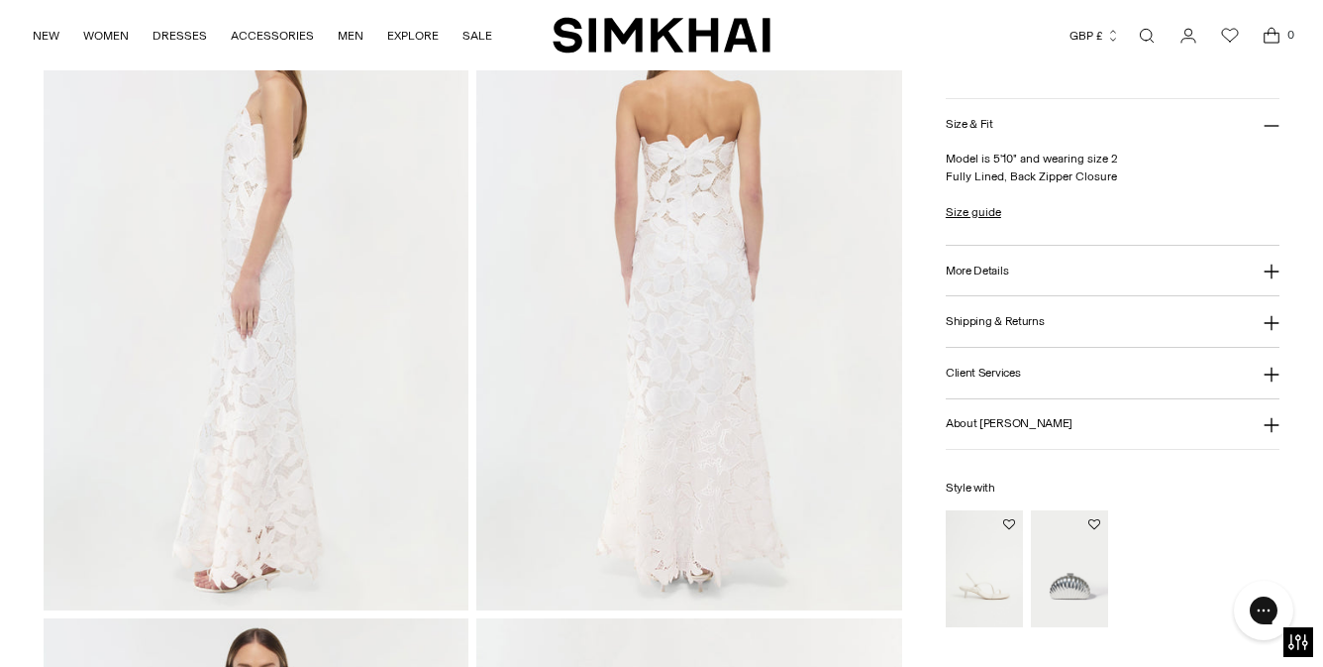
click at [1054, 429] on h3 "About [PERSON_NAME]" at bounding box center [1009, 423] width 127 height 13
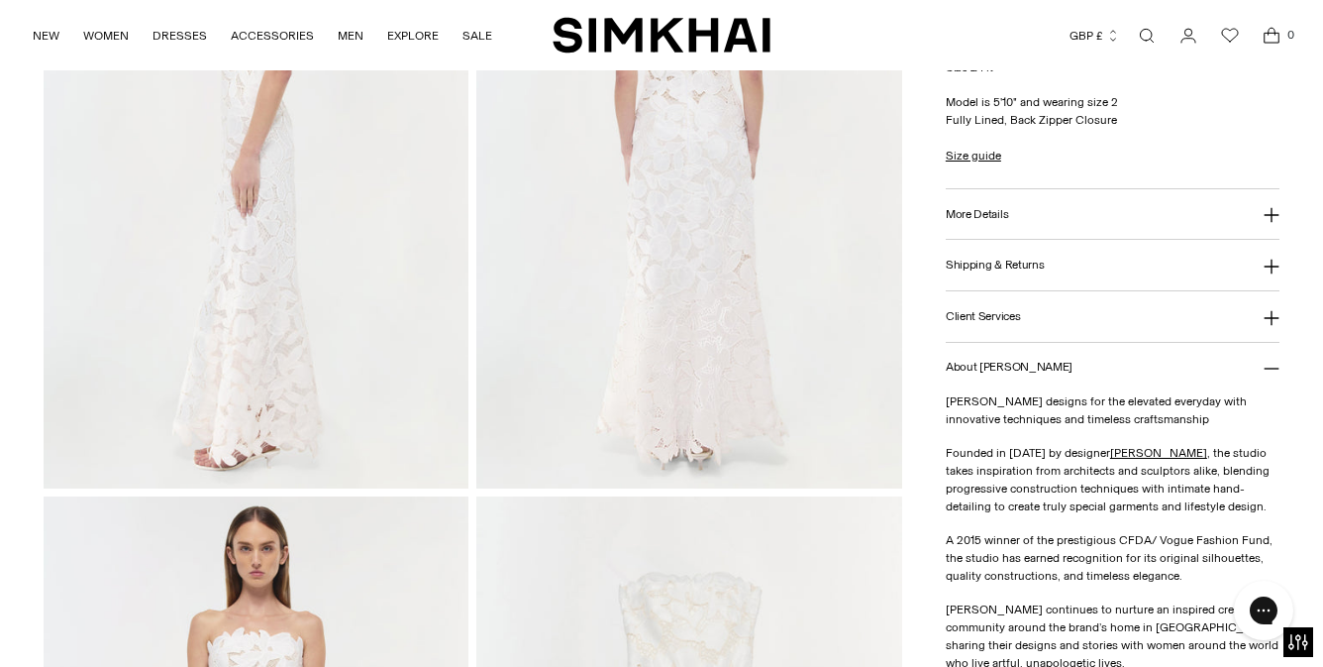
scroll to position [951, 0]
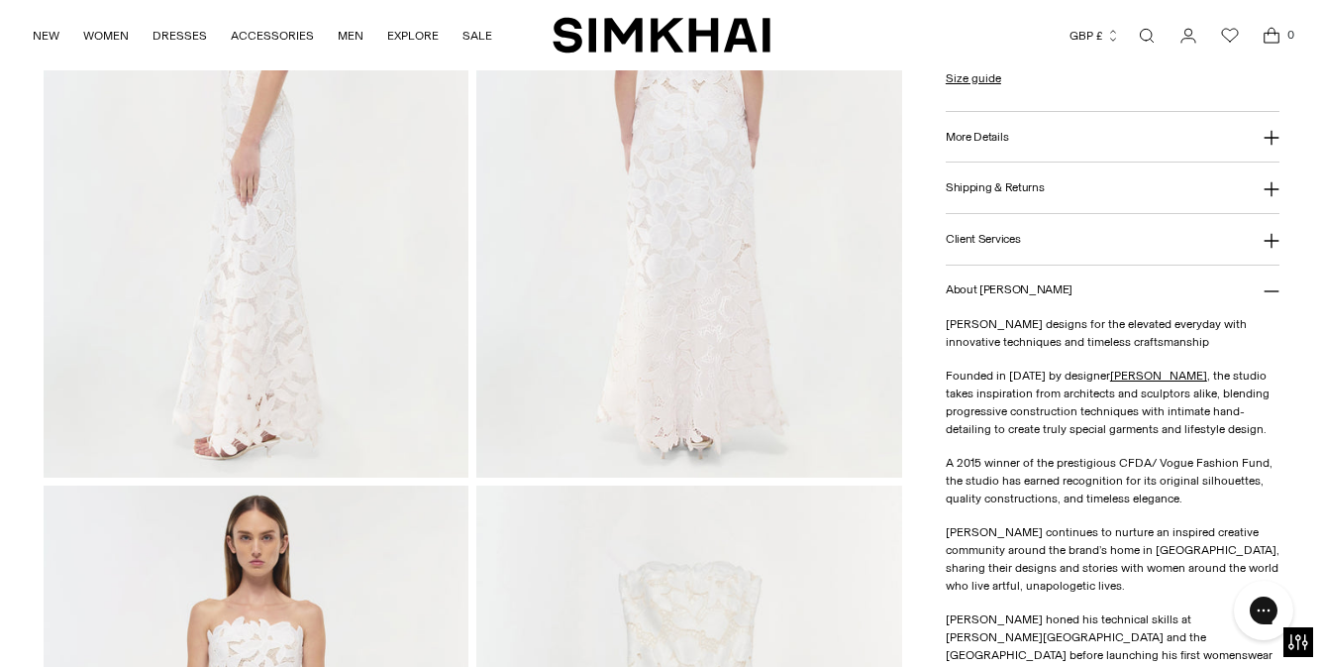
click at [1083, 275] on button "About [PERSON_NAME]" at bounding box center [1113, 290] width 334 height 51
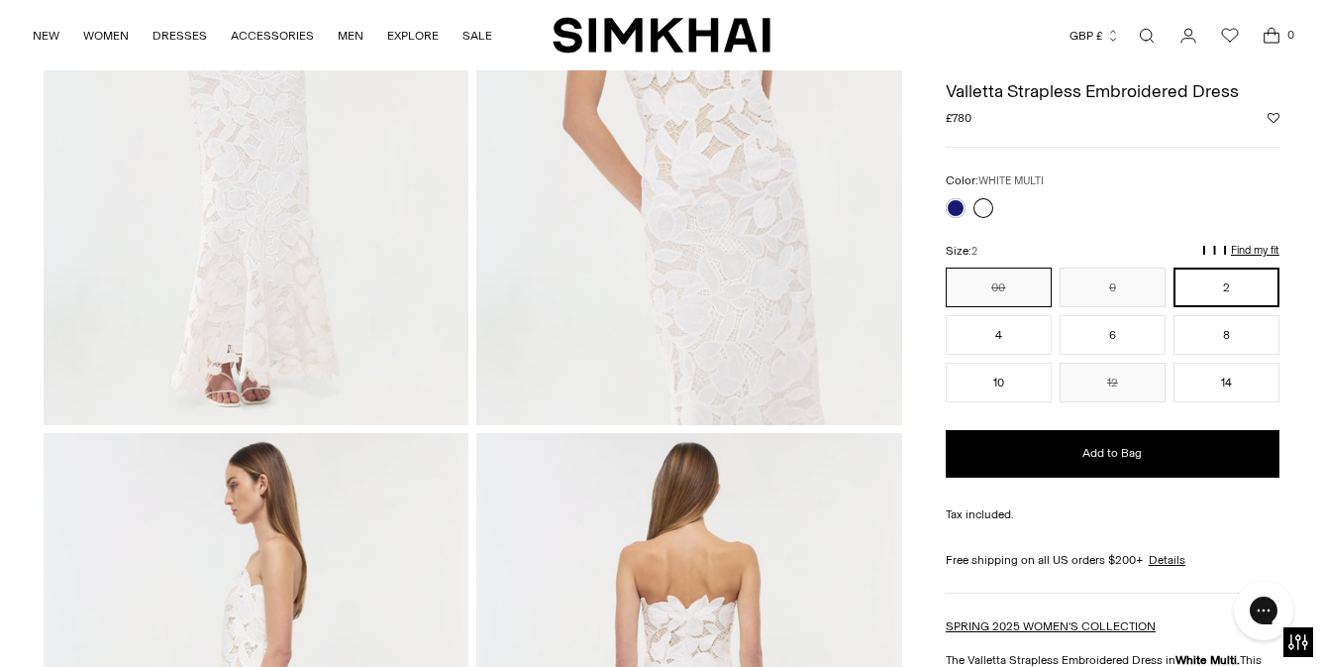
scroll to position [0, 0]
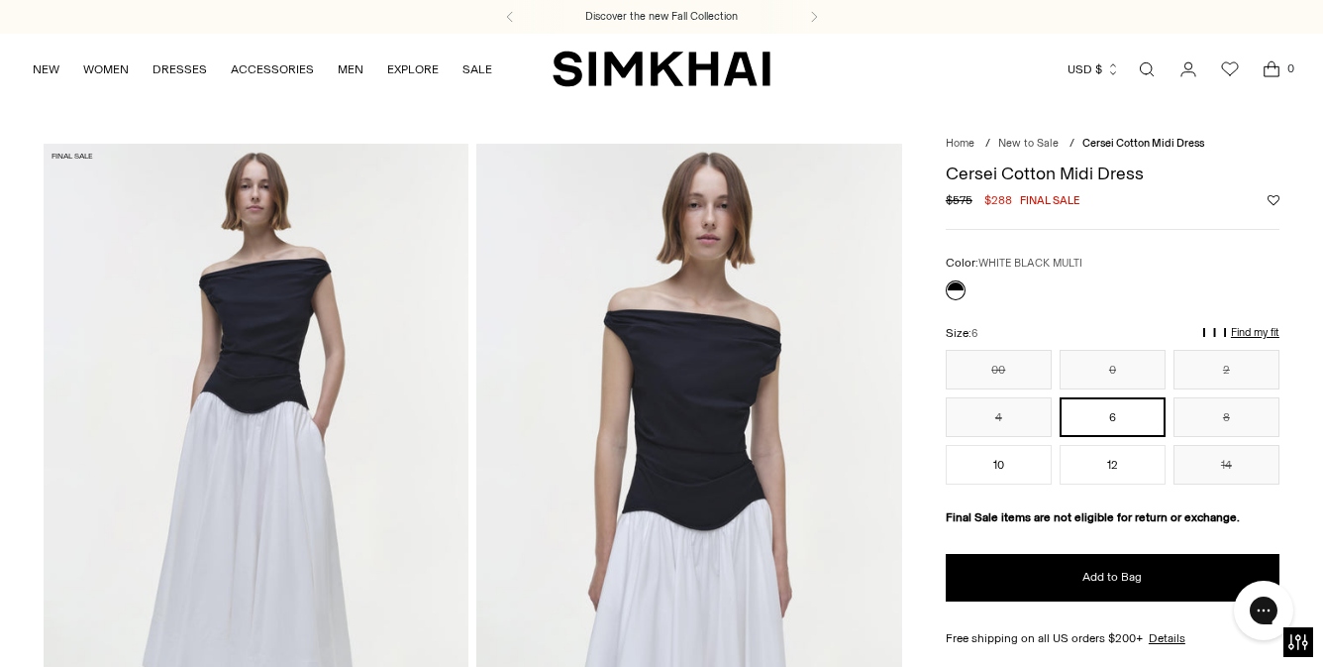
drag, startPoint x: 1010, startPoint y: 200, endPoint x: 989, endPoint y: 193, distance: 22.9
click at [989, 193] on span "$288" at bounding box center [999, 200] width 28 height 18
copy span "288"
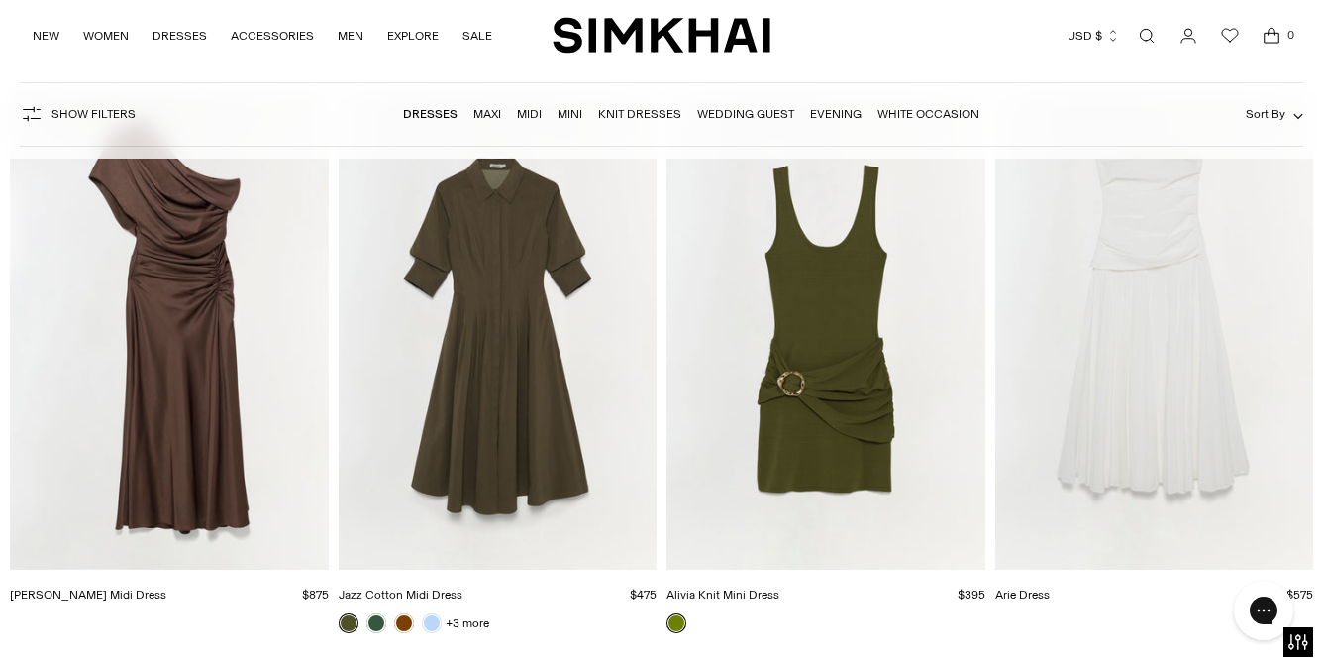
scroll to position [15242, 0]
